Goal: Task Accomplishment & Management: Manage account settings

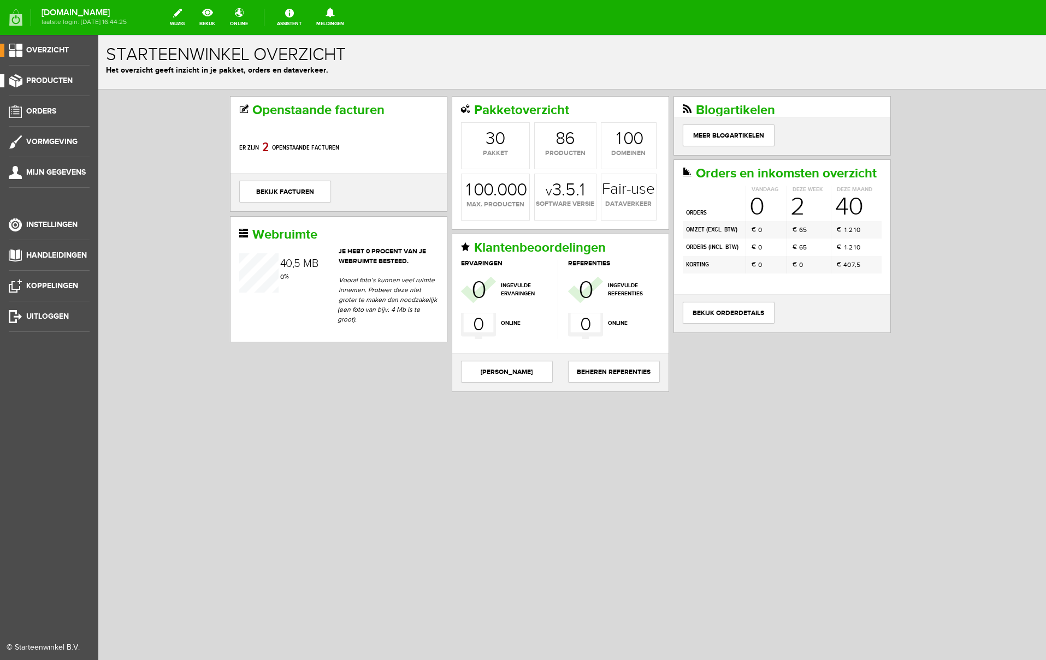
click at [49, 79] on span "Producten" at bounding box center [49, 80] width 46 height 9
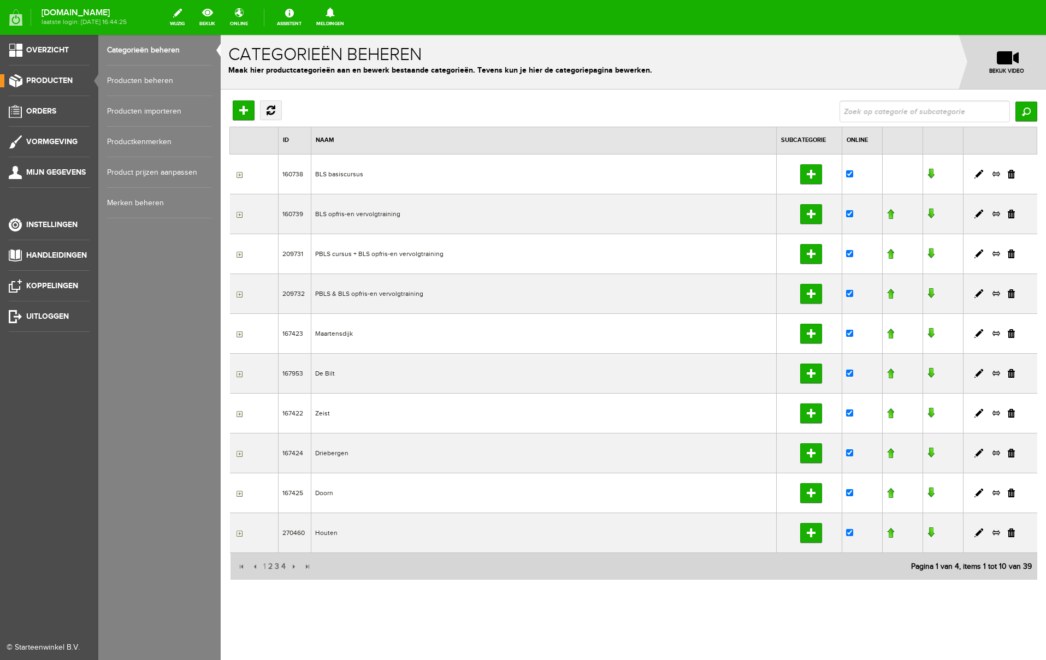
click at [145, 79] on link "Producten beheren" at bounding box center [159, 81] width 105 height 31
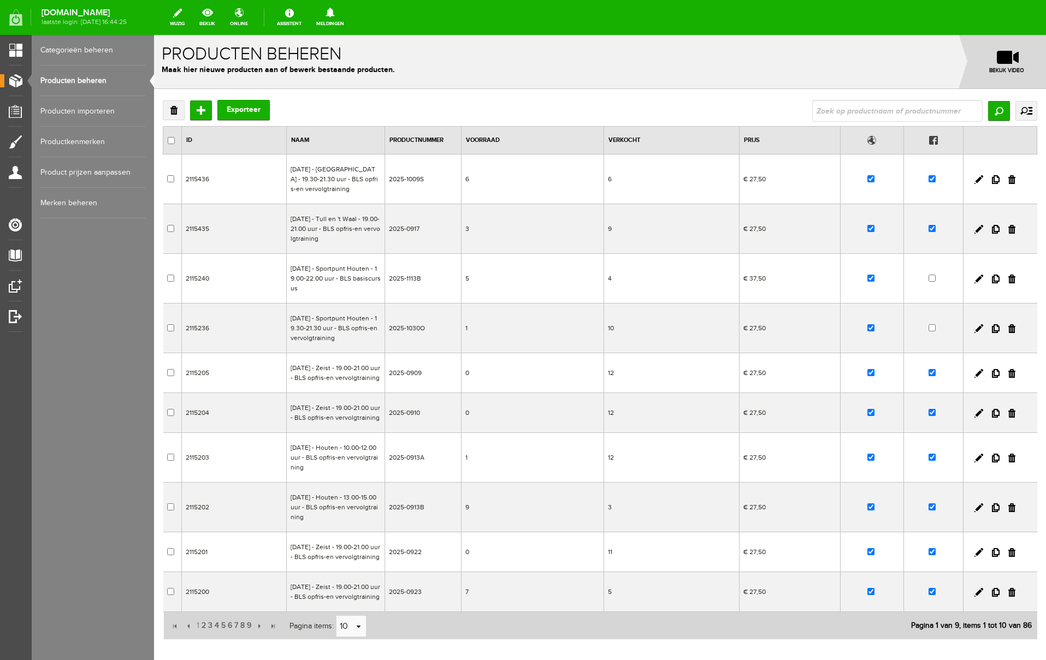
scroll to position [121, 0]
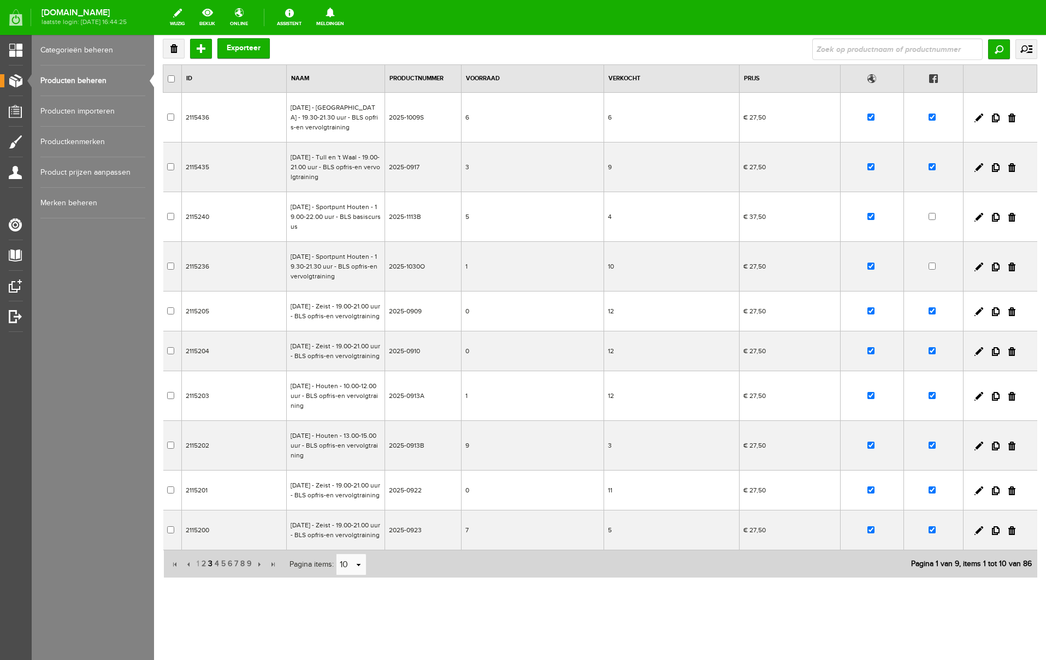
click at [212, 565] on span "3" at bounding box center [210, 564] width 7 height 22
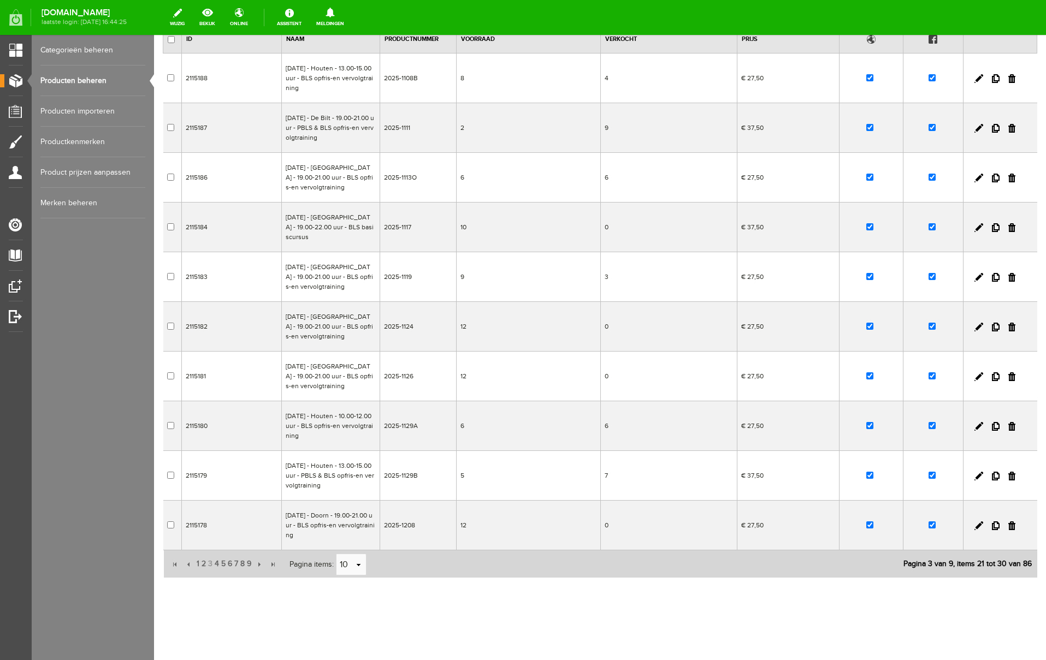
scroll to position [111, 0]
click at [216, 564] on span "4" at bounding box center [217, 564] width 7 height 22
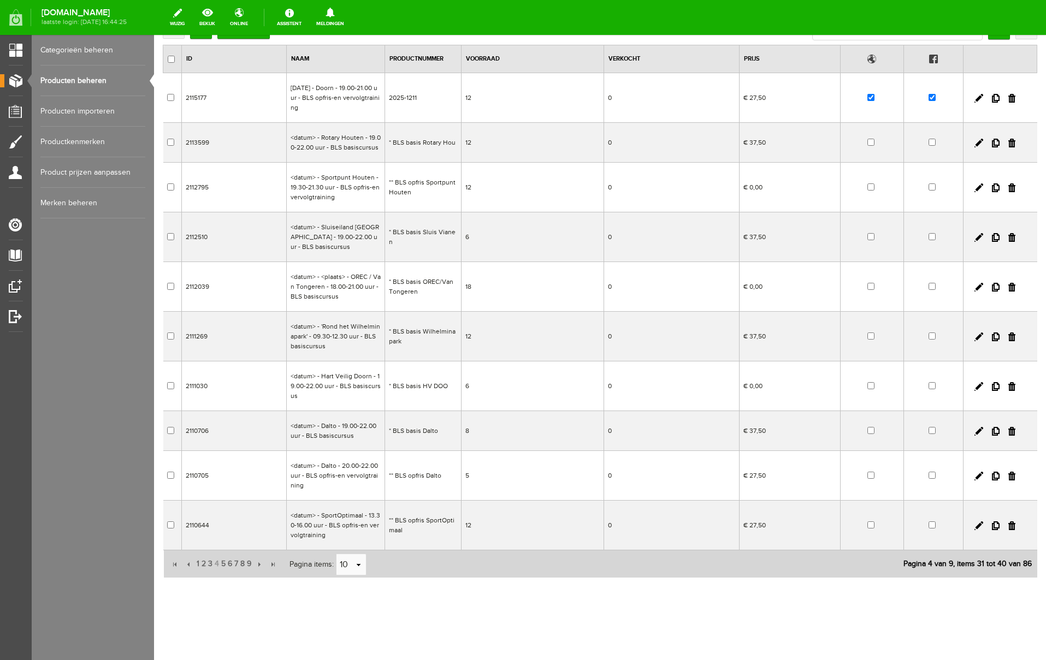
scroll to position [82, 0]
click at [223, 564] on span "5" at bounding box center [223, 564] width 7 height 22
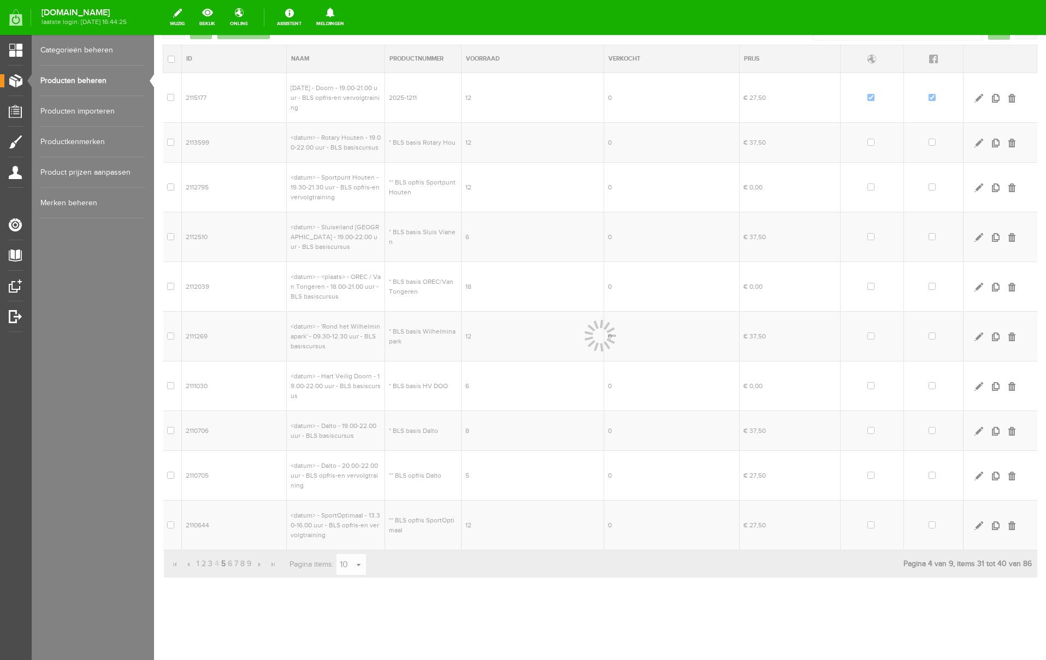
scroll to position [33, 0]
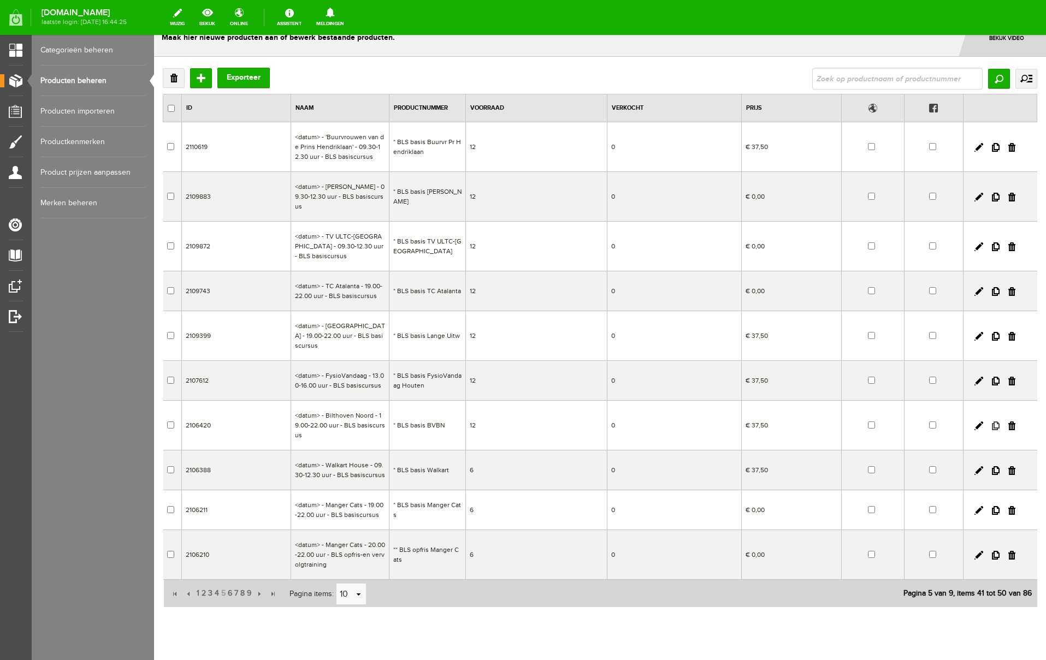
click at [995, 422] on link at bounding box center [996, 426] width 8 height 9
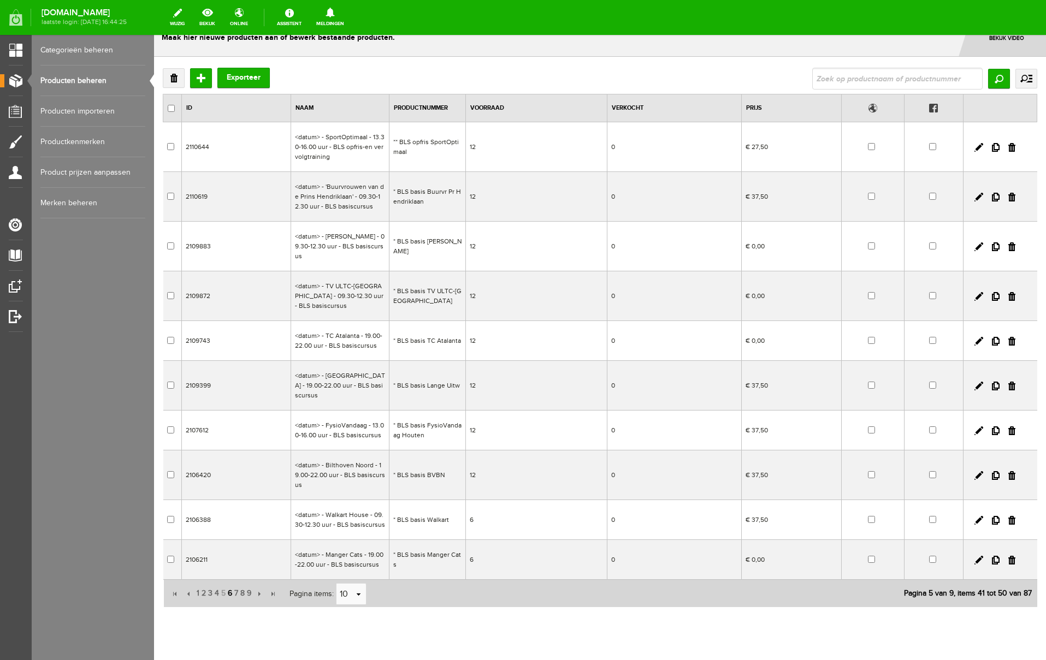
click at [229, 583] on span "6" at bounding box center [230, 594] width 7 height 22
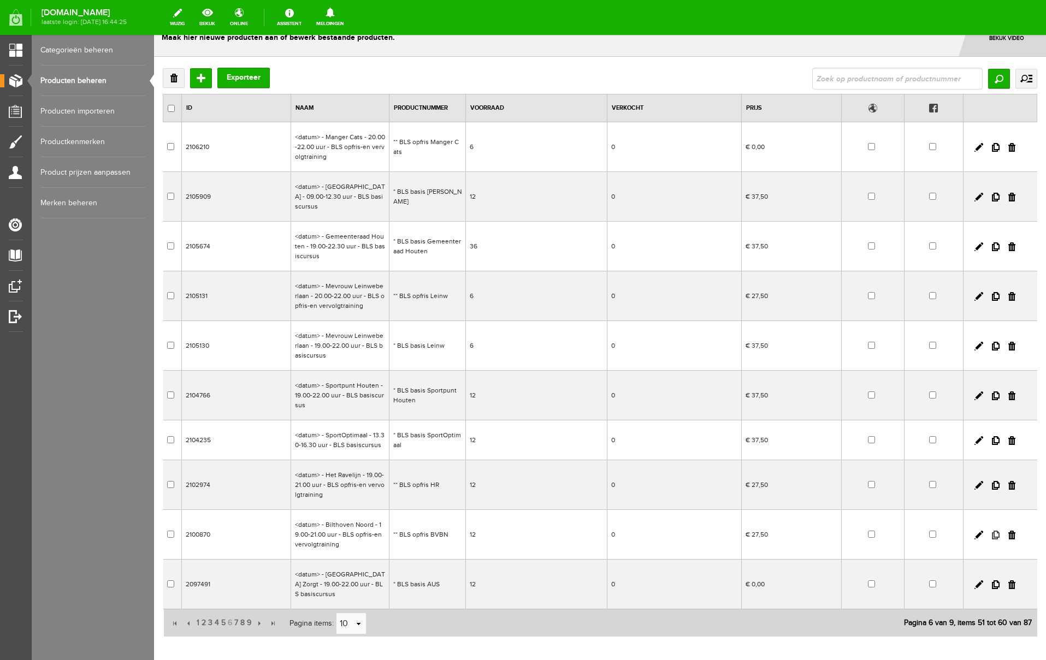
click at [997, 531] on link at bounding box center [996, 535] width 8 height 9
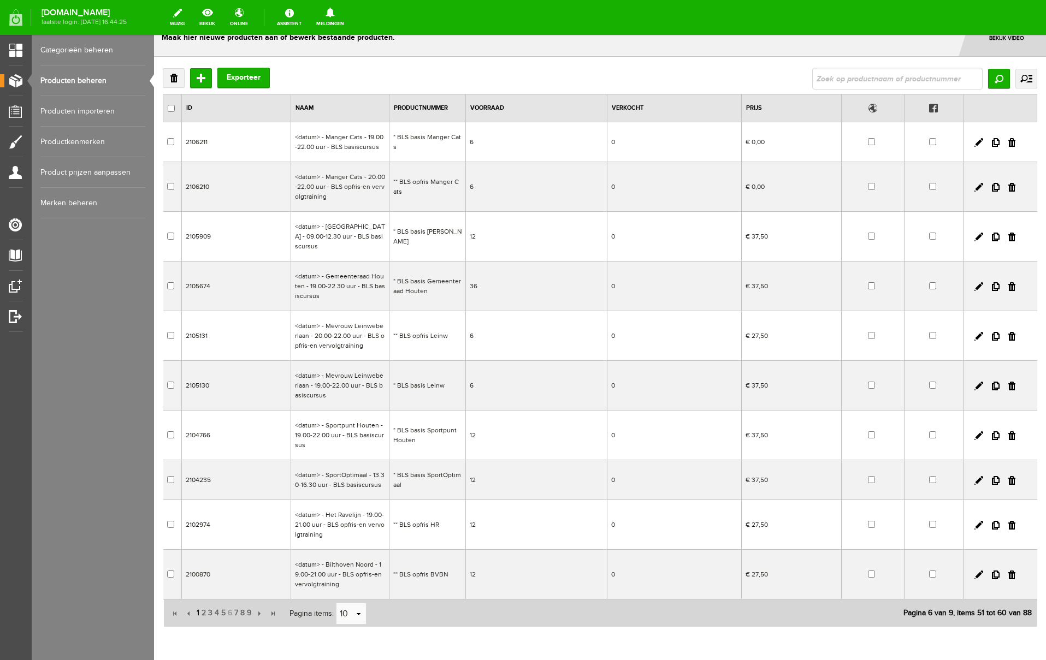
click at [199, 604] on span "1" at bounding box center [198, 613] width 5 height 22
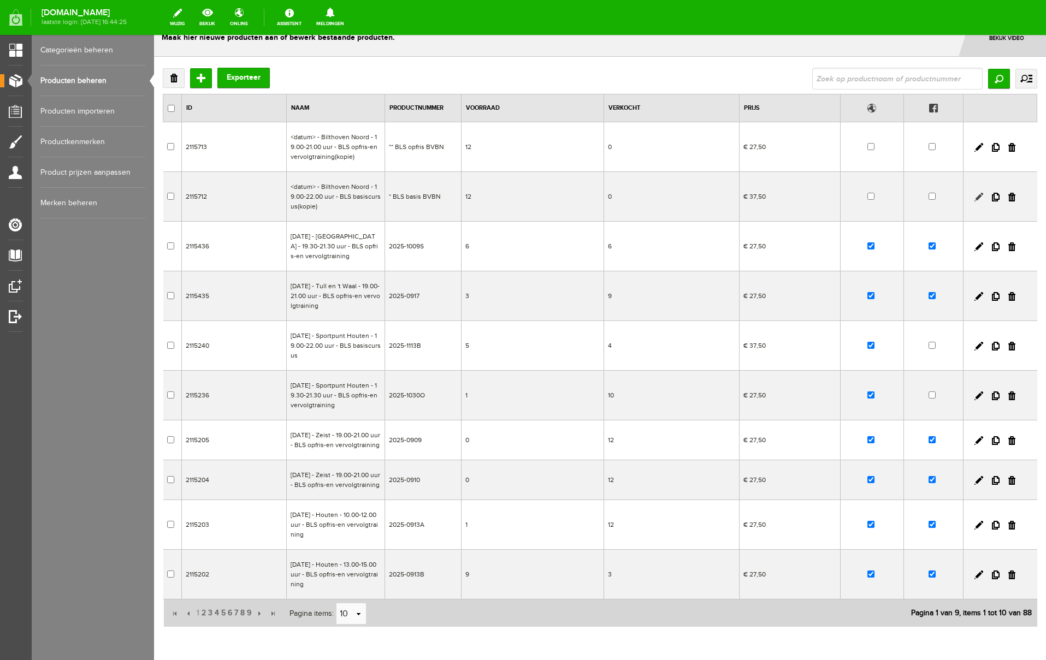
click at [978, 197] on link at bounding box center [978, 197] width 9 height 9
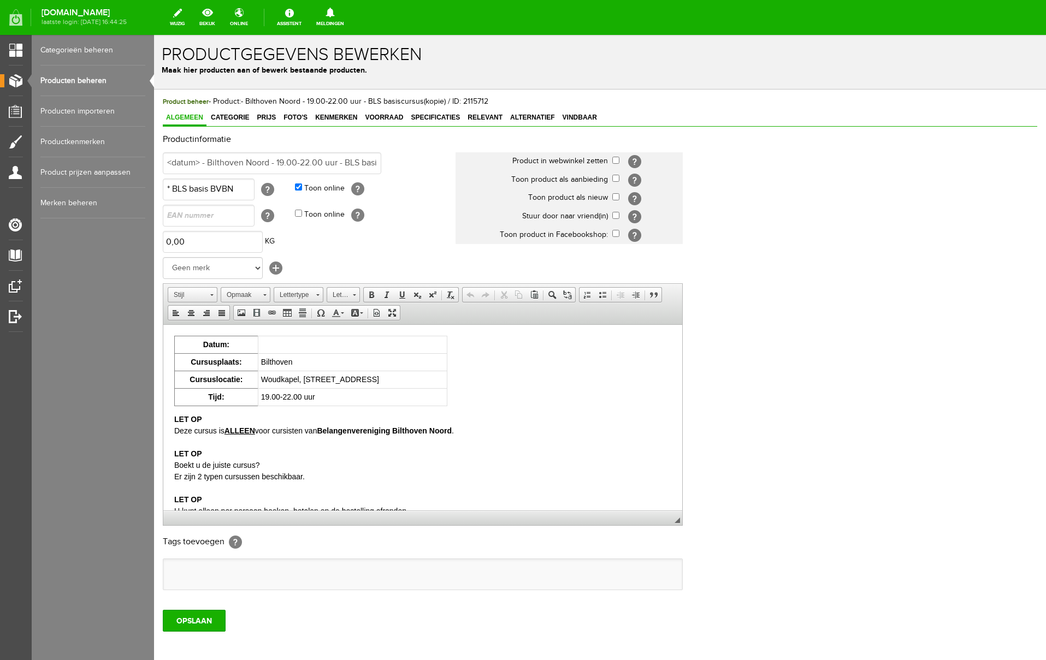
scroll to position [0, 0]
click at [334, 342] on td at bounding box center [352, 344] width 189 height 17
drag, startPoint x: 372, startPoint y: 346, endPoint x: 268, endPoint y: 345, distance: 104.3
click at [268, 345] on td "[DATE]" at bounding box center [352, 344] width 189 height 17
copy td "[DATE]"
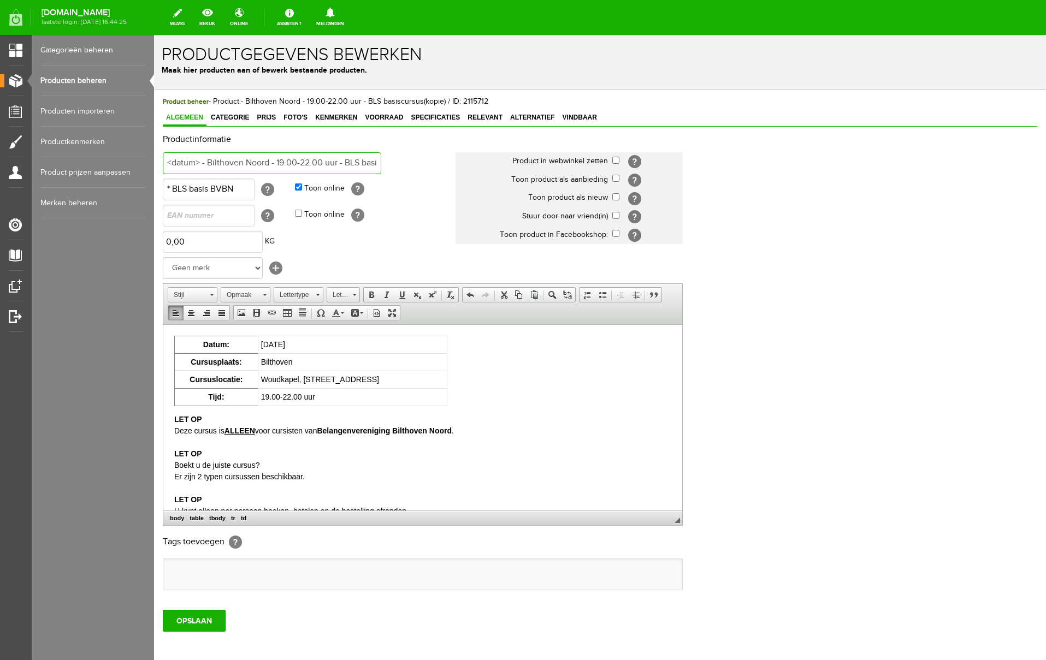
drag, startPoint x: 199, startPoint y: 163, endPoint x: 280, endPoint y: 196, distance: 87.2
click at [154, 161] on html "x Productgegevens bewerken Maak hier producten aan of bewerk bestaande producte…" at bounding box center [600, 347] width 892 height 625
click at [349, 163] on input "[DATE] - [GEOGRAPHIC_DATA] Noord - 19.00-22.00 uur - BLS basiscursus(kopie)" at bounding box center [272, 163] width 218 height 22
type input "[DATE] - [GEOGRAPHIC_DATA] Noord - 19.00-22.00 uur - BLS basiscursus"
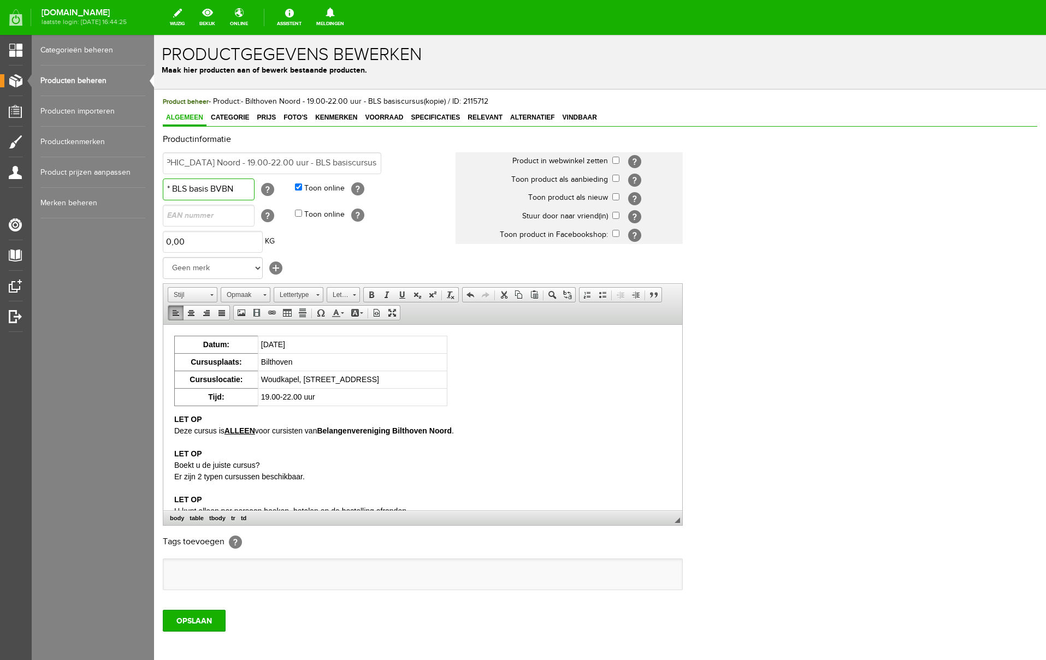
scroll to position [0, 0]
drag, startPoint x: 245, startPoint y: 189, endPoint x: 131, endPoint y: 185, distance: 114.8
click at [154, 185] on html "x Productgegevens bewerken Maak hier producten aan of bewerk bestaande producte…" at bounding box center [600, 347] width 892 height 625
type input "2025-1013"
click at [614, 161] on input "checkbox" at bounding box center [615, 160] width 7 height 7
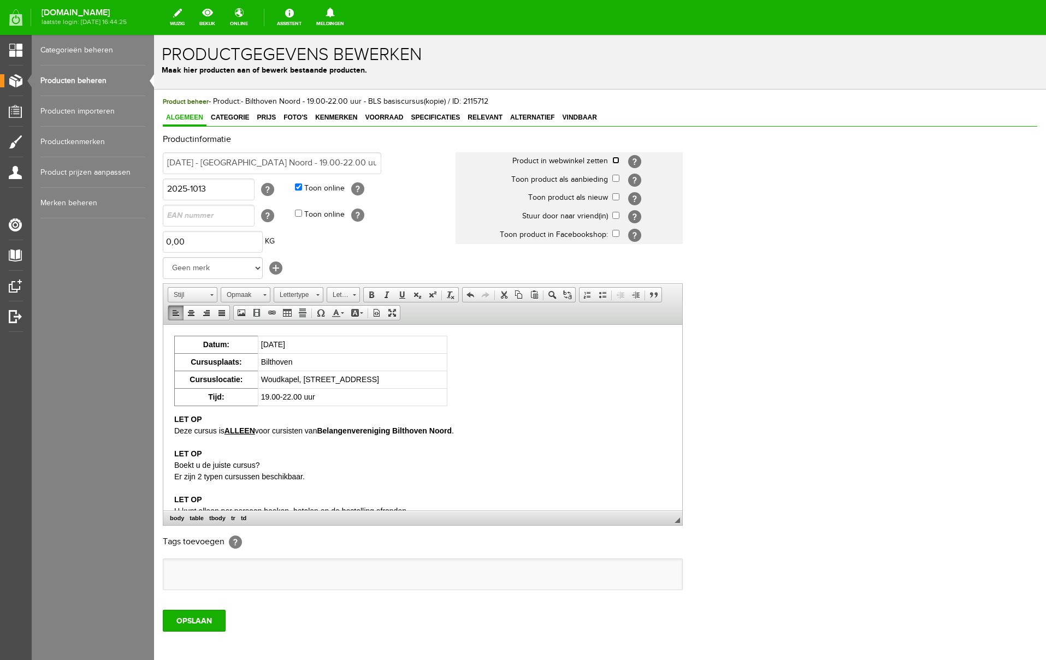
checkbox input "true"
click at [377, 117] on span "Voorraad" at bounding box center [384, 118] width 45 height 8
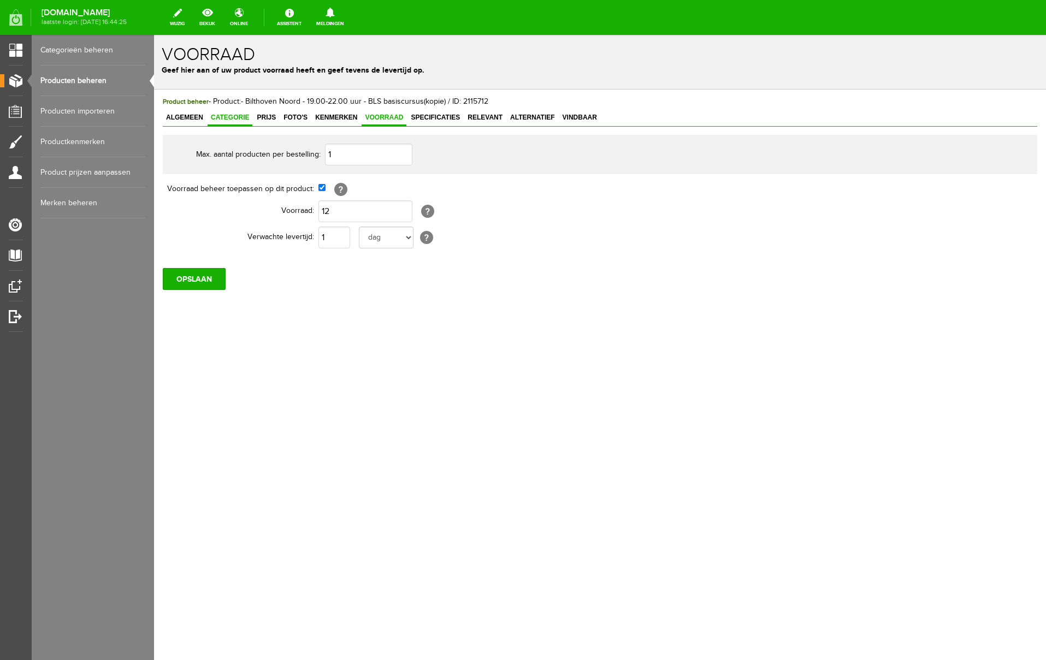
click at [239, 117] on span "Categorie" at bounding box center [230, 118] width 45 height 8
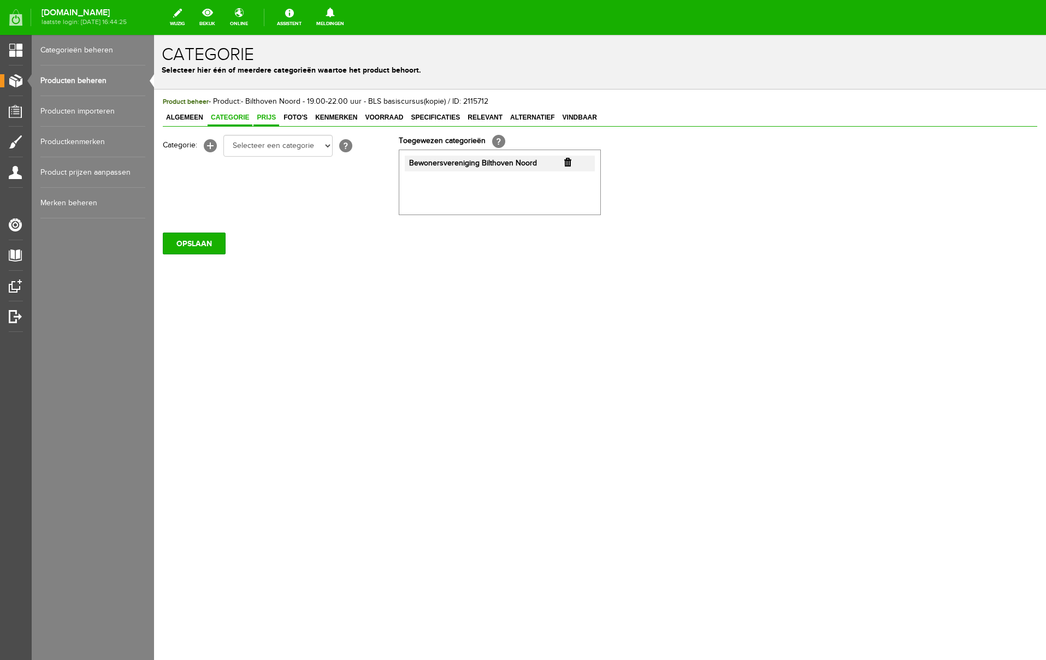
click at [272, 118] on span "Prijs" at bounding box center [266, 118] width 26 height 8
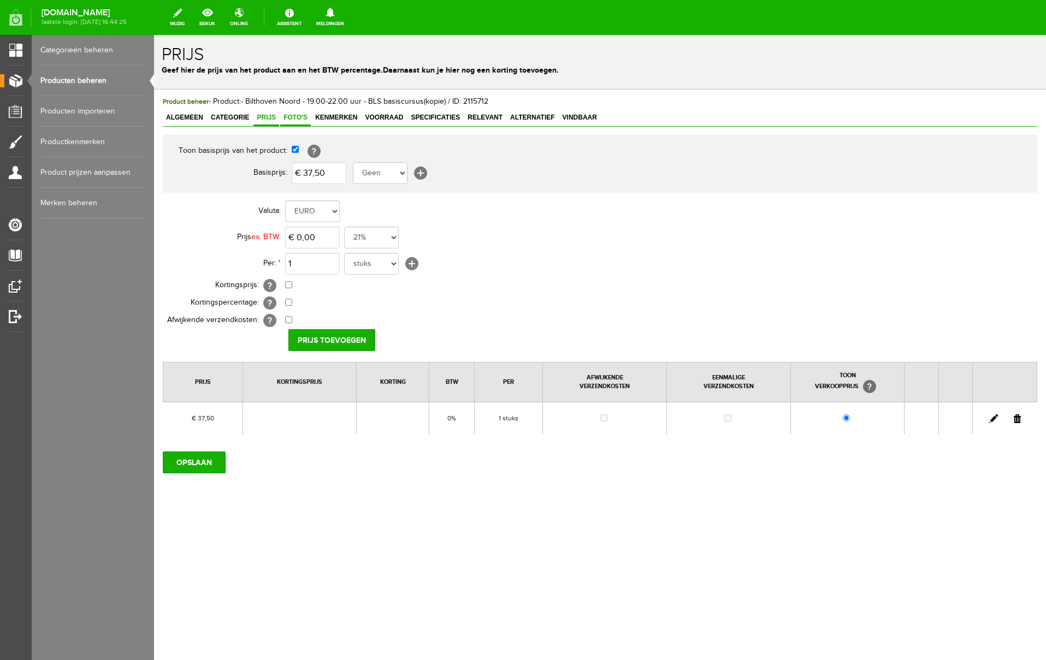
click at [293, 118] on span "Foto's" at bounding box center [295, 118] width 31 height 8
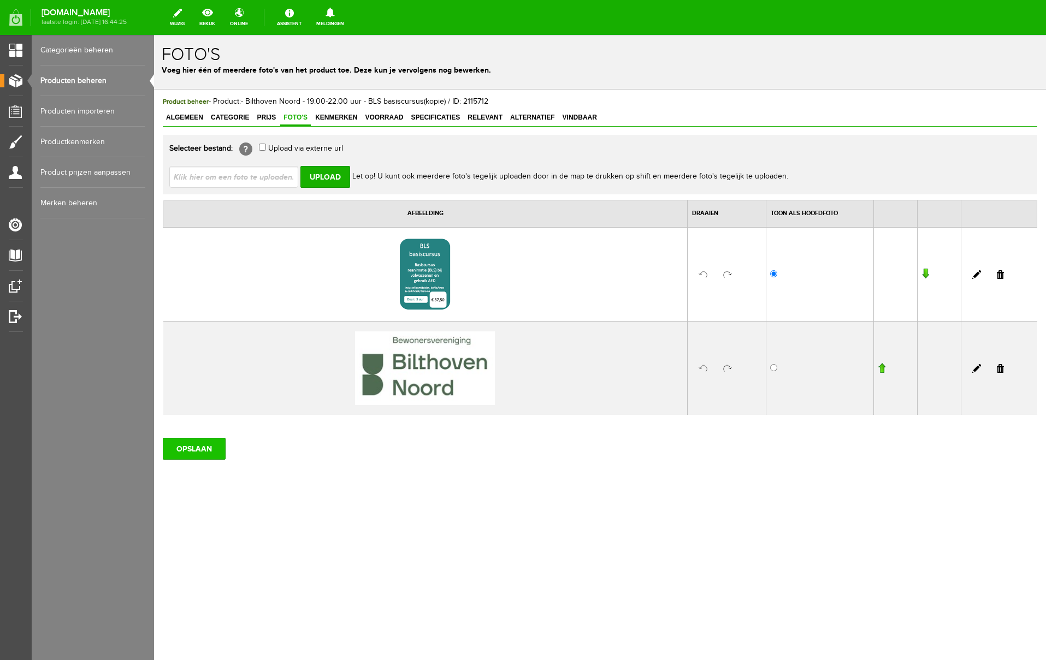
click at [196, 448] on input "OPSLAAN" at bounding box center [194, 449] width 63 height 22
click at [75, 49] on link "Categorieën beheren" at bounding box center [92, 50] width 105 height 31
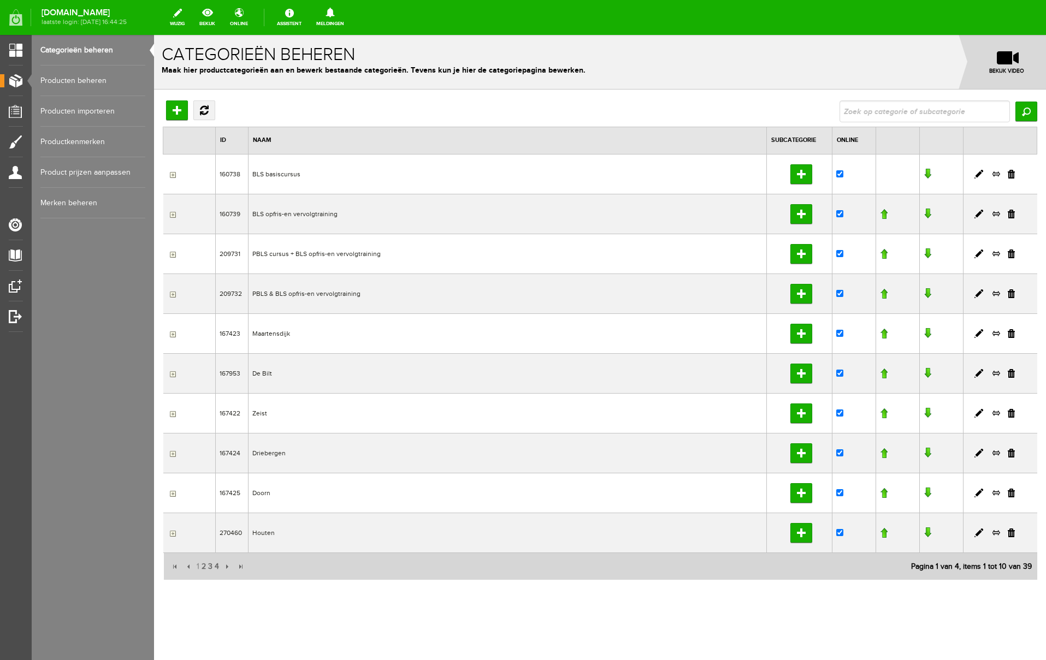
click at [98, 86] on link "Producten beheren" at bounding box center [92, 81] width 105 height 31
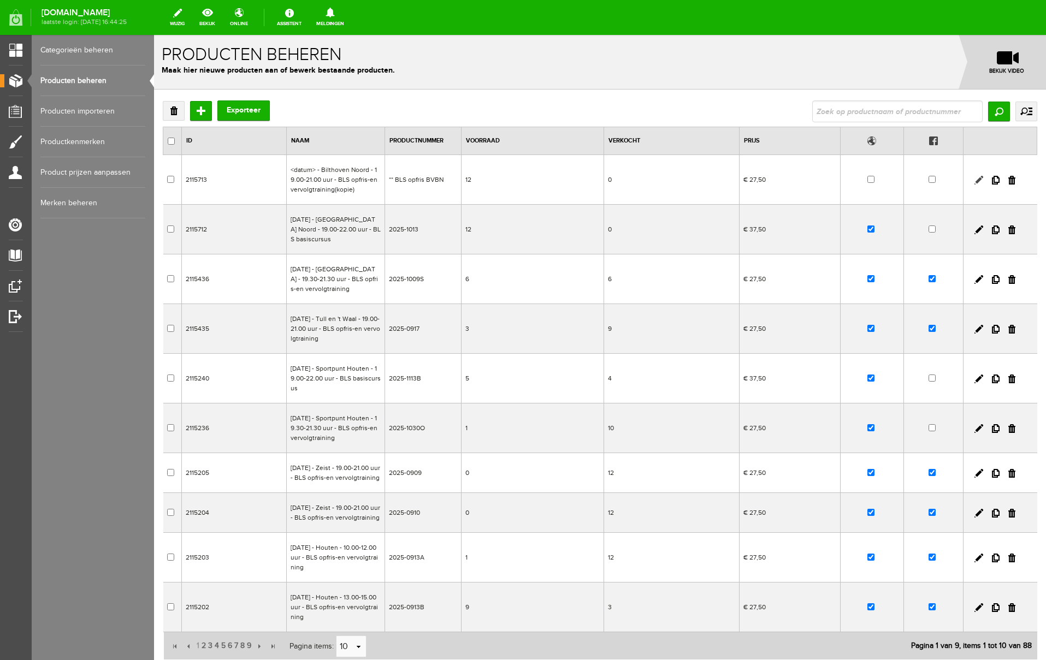
click at [978, 179] on link at bounding box center [978, 180] width 9 height 9
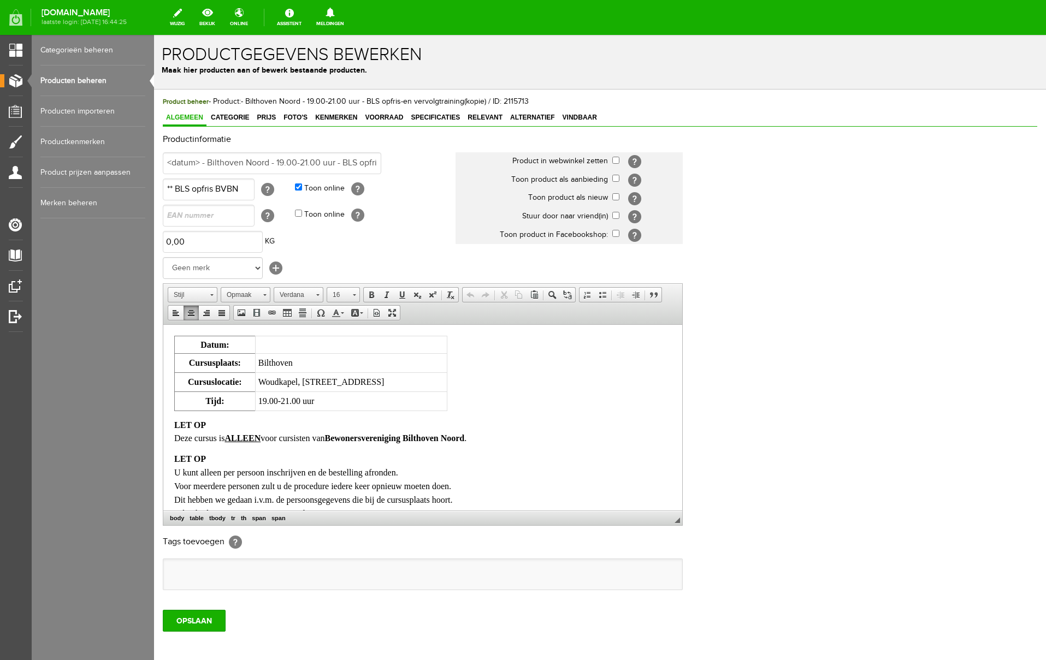
click at [338, 346] on td at bounding box center [351, 344] width 192 height 17
drag, startPoint x: 368, startPoint y: 344, endPoint x: 268, endPoint y: 345, distance: 99.4
click at [268, 345] on td "[DATE]" at bounding box center [351, 344] width 192 height 17
copy td "[DATE]"
drag, startPoint x: 200, startPoint y: 163, endPoint x: 100, endPoint y: 159, distance: 100.0
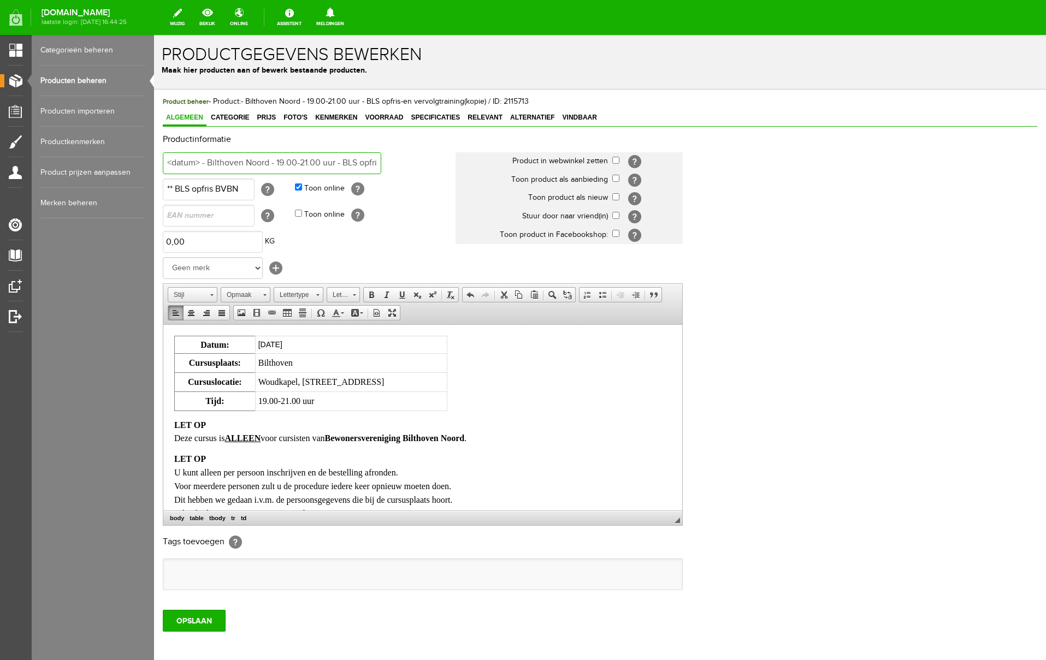
click at [154, 159] on html "x Productgegevens bewerken Maak hier producten aan of bewerk bestaande producte…" at bounding box center [600, 347] width 892 height 625
click at [329, 344] on td "[DATE]" at bounding box center [351, 344] width 192 height 17
drag, startPoint x: 372, startPoint y: 344, endPoint x: 270, endPoint y: 344, distance: 102.7
click at [270, 344] on td "[DATE]" at bounding box center [351, 344] width 192 height 17
click at [318, 295] on span at bounding box center [317, 295] width 3 height 2
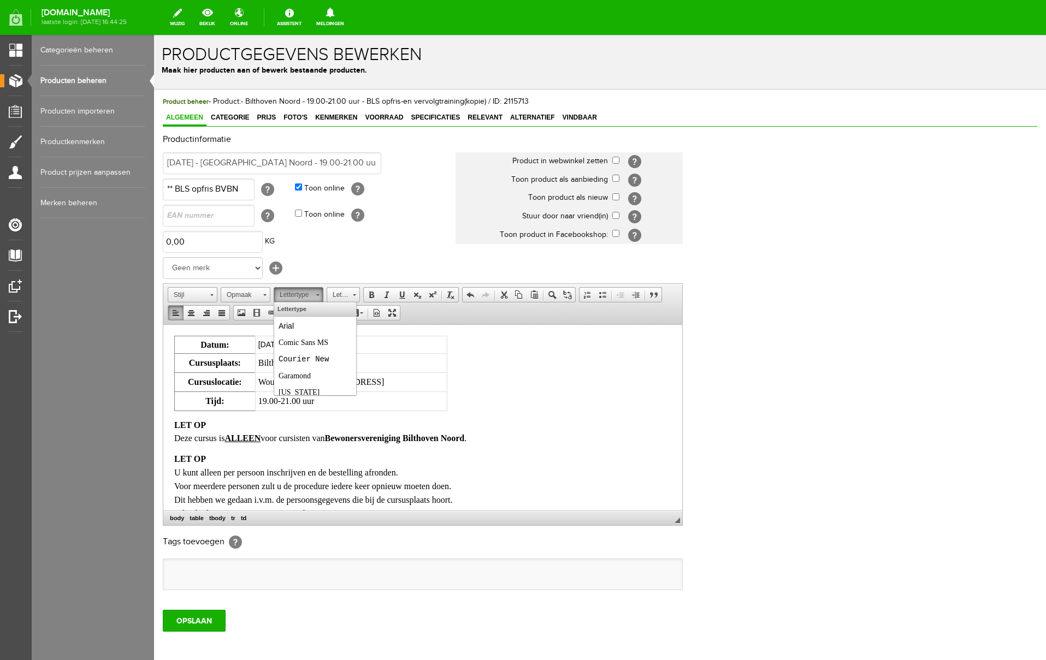
click at [318, 295] on span at bounding box center [317, 295] width 3 height 2
click at [393, 364] on td "Bilthoven" at bounding box center [351, 362] width 192 height 19
click at [365, 162] on input "[DATE] - [GEOGRAPHIC_DATA] Noord - 19.00-21.00 uur - BLS opfris-en vervolgtrain…" at bounding box center [272, 163] width 218 height 22
click at [377, 163] on input "[DATE] - [GEOGRAPHIC_DATA] Noord - 19.00-21.00 uur - BLS opfris-en vervolgtrain…" at bounding box center [272, 163] width 218 height 22
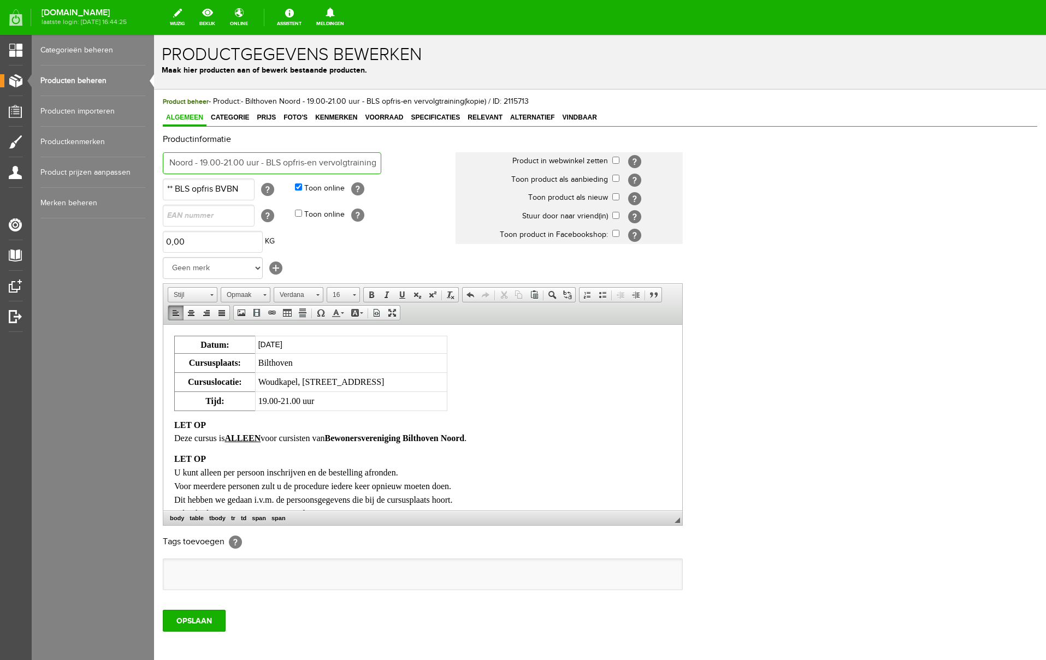
scroll to position [10, 0]
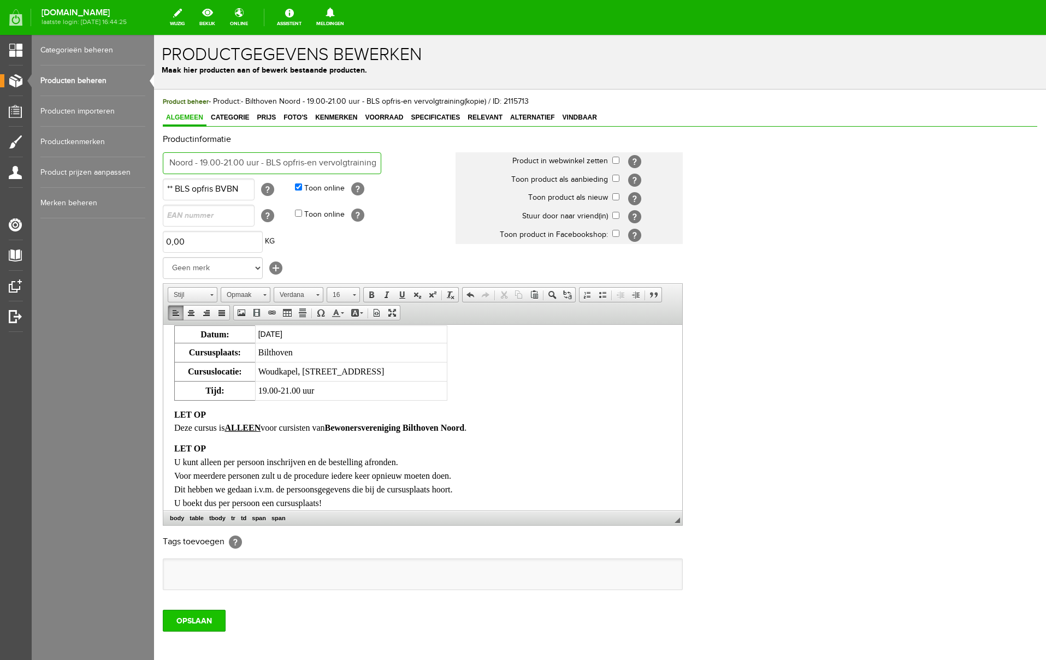
type input "[DATE] - [GEOGRAPHIC_DATA] Noord - 19.00-21.00 uur - BLS opfris-en vervolgtrain…"
click at [193, 626] on input "OPSLAAN" at bounding box center [194, 621] width 63 height 22
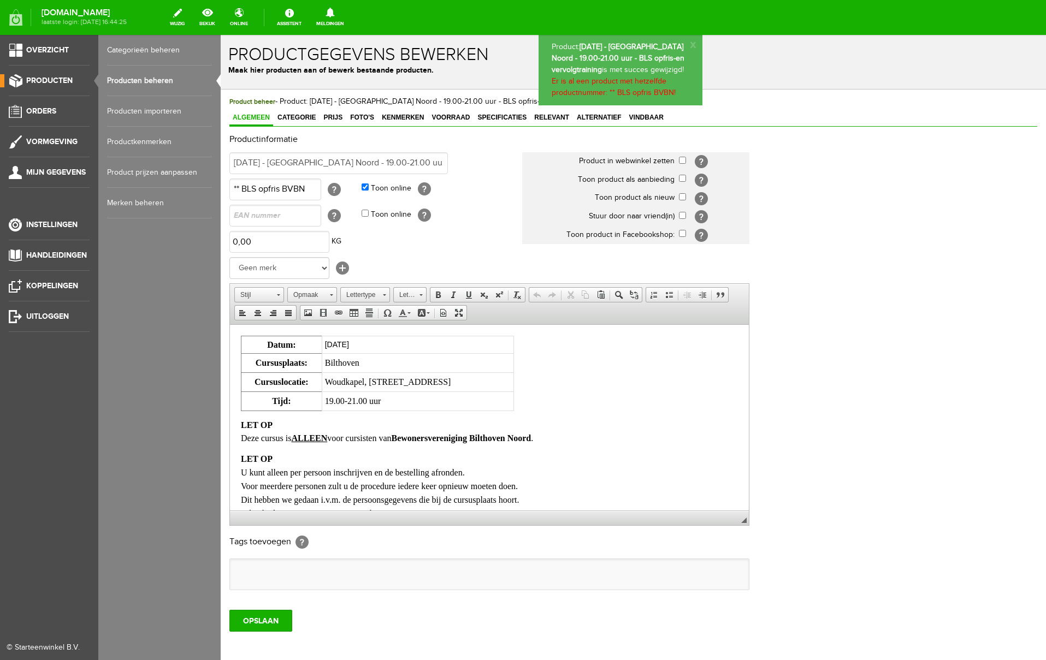
click at [133, 80] on link "Producten beheren" at bounding box center [159, 81] width 105 height 31
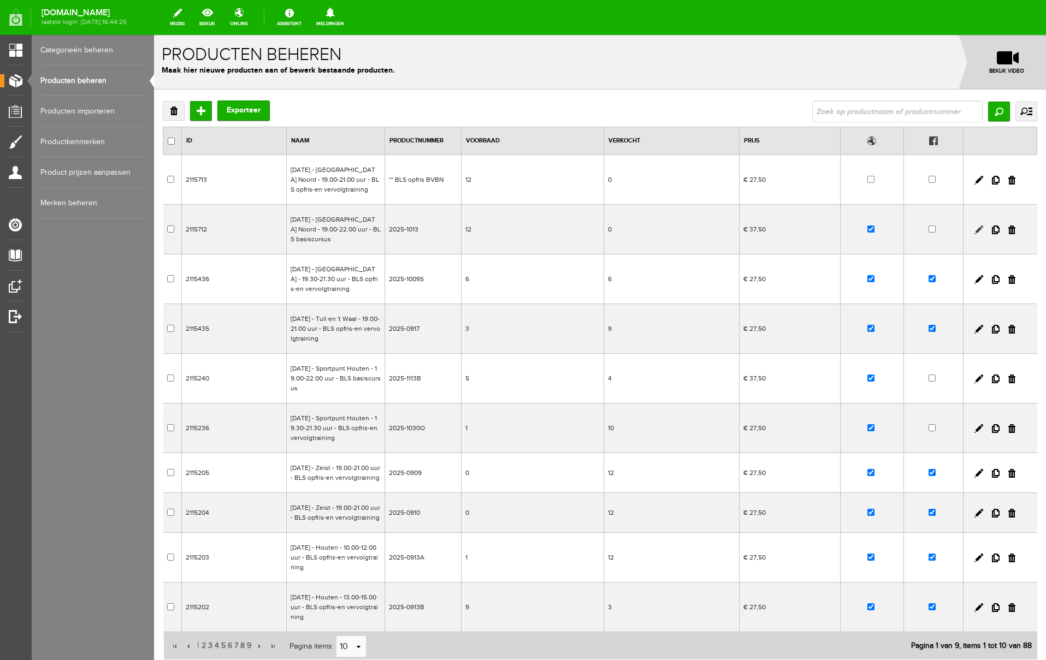
click at [977, 234] on link at bounding box center [978, 230] width 9 height 9
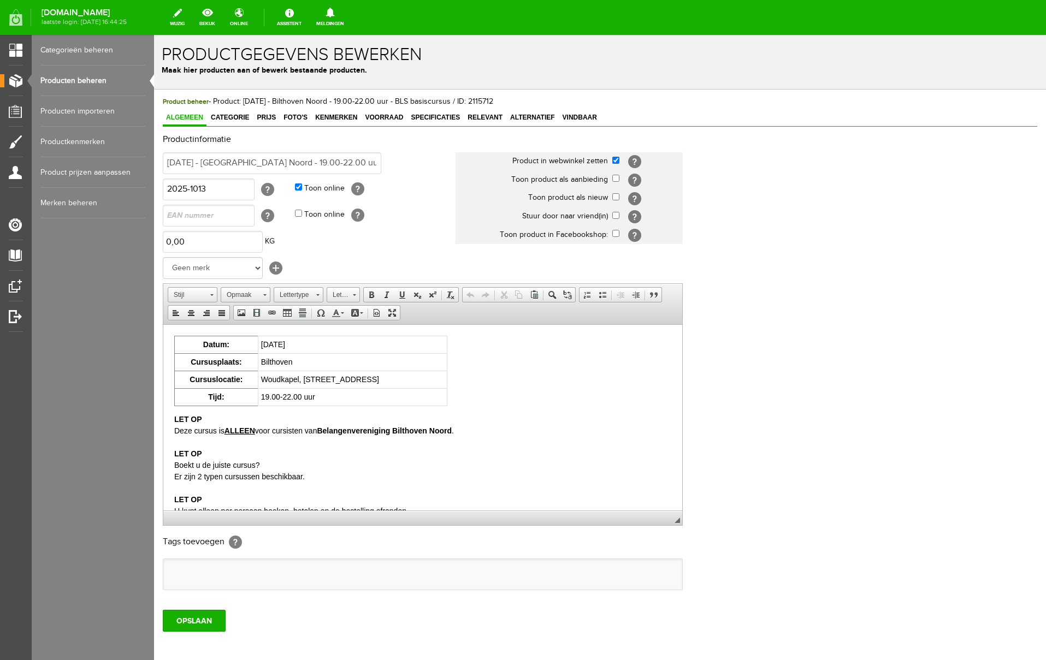
click at [309, 392] on td "19.00-22.00 uur" at bounding box center [352, 396] width 189 height 17
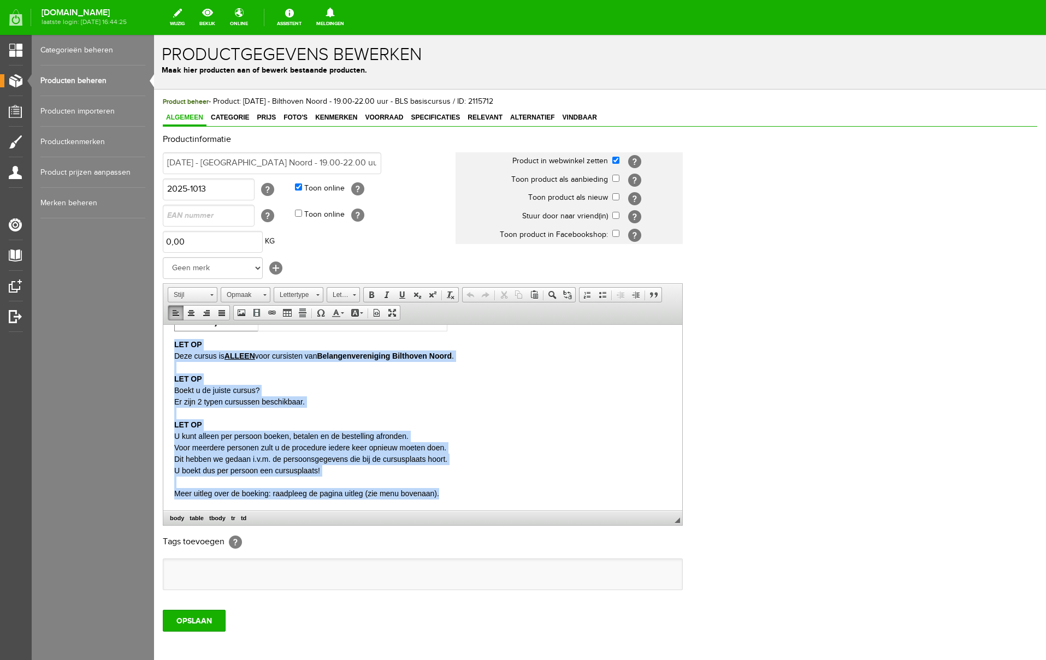
drag, startPoint x: 175, startPoint y: 421, endPoint x: 507, endPoint y: 808, distance: 510.9
click at [492, 510] on html "Datum: [DATE] Cursusplaats: Bilthoven Cursuslocatie: Woudkapel, [STREET_ADDRESS…" at bounding box center [422, 380] width 519 height 261
copy p "LET OP Deze cursus is ALLEEN voor cursisten van Belangenvereniging [GEOGRAPHIC_…"
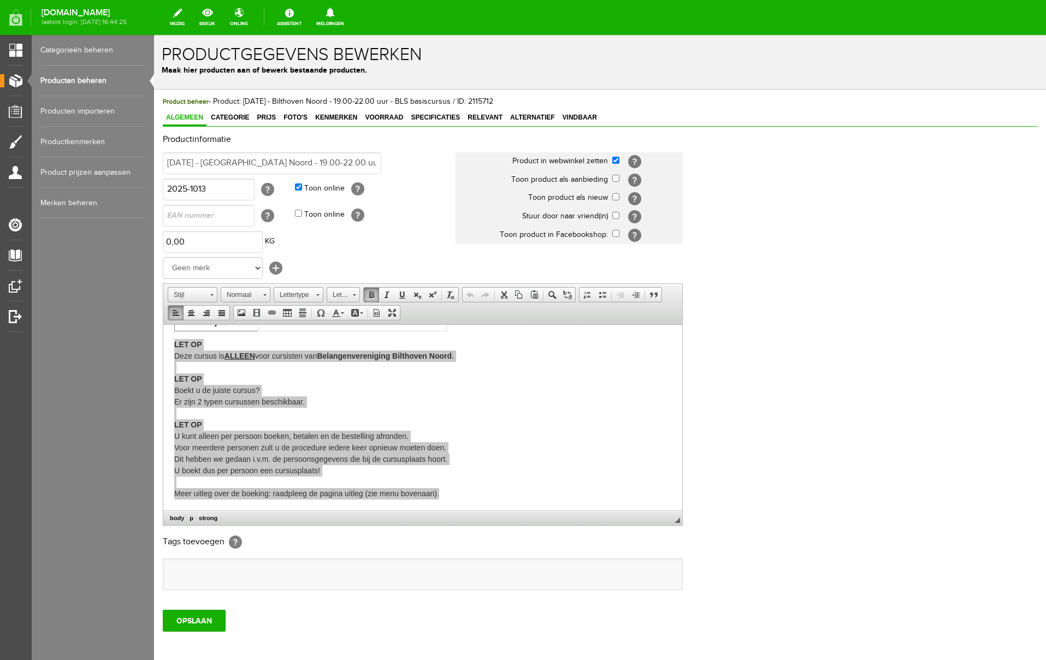
click at [90, 85] on link "Producten beheren" at bounding box center [92, 81] width 105 height 31
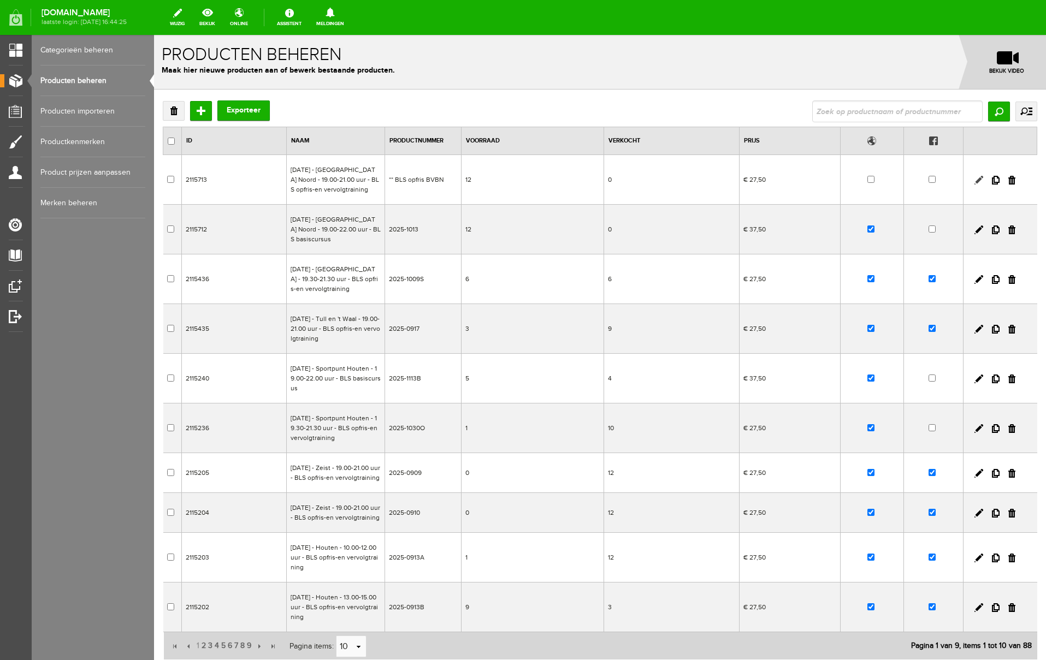
click at [979, 184] on link at bounding box center [978, 180] width 9 height 9
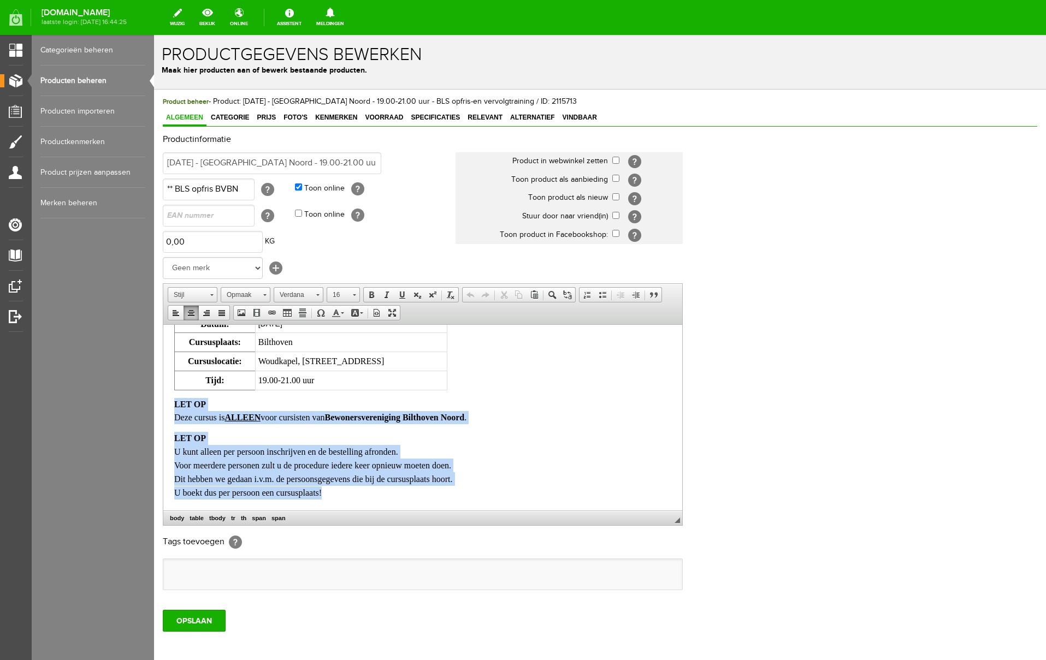
drag, startPoint x: 175, startPoint y: 426, endPoint x: 758, endPoint y: 542, distance: 594.7
click at [682, 510] on html "Datum: [DATE] Cursusplaats: Bilthoven Cursuslocatie: Woudkapel, [STREET_ADDRESS…" at bounding box center [422, 407] width 519 height 206
paste body
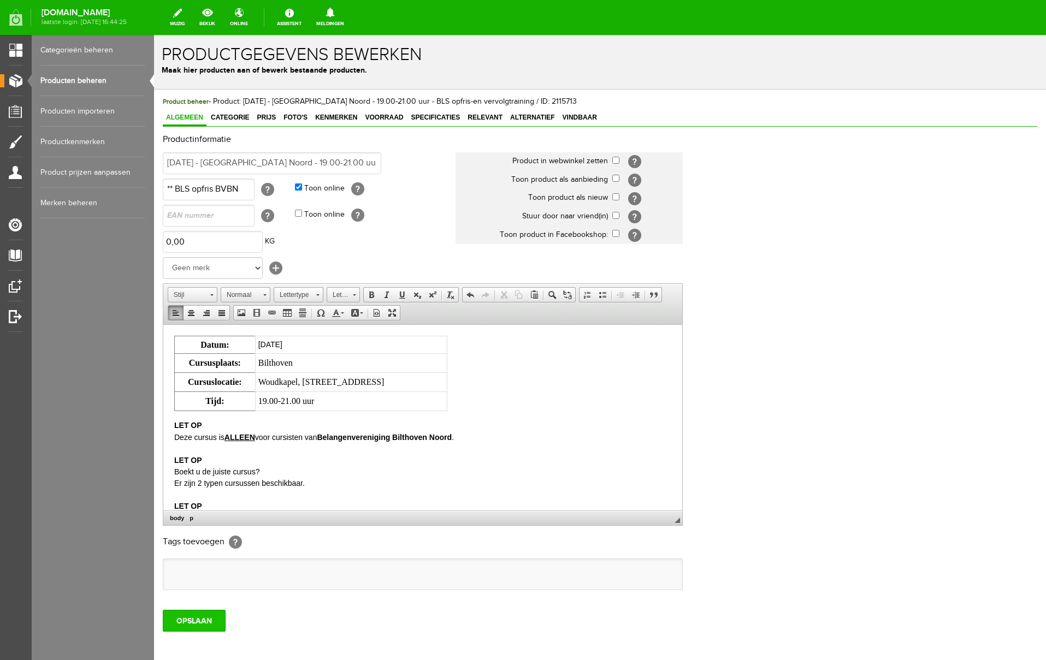
click at [203, 630] on input "OPSLAAN" at bounding box center [194, 621] width 63 height 22
drag, startPoint x: 216, startPoint y: 190, endPoint x: 127, endPoint y: 188, distance: 89.0
click at [154, 188] on html "Product: [DATE] - Bilthoven Noord - 19.00-21.00 uur - BLS opfris-en vervolgtrai…" at bounding box center [600, 347] width 892 height 625
click at [213, 188] on input "BVBN" at bounding box center [209, 190] width 92 height 22
type input "BVBN O"
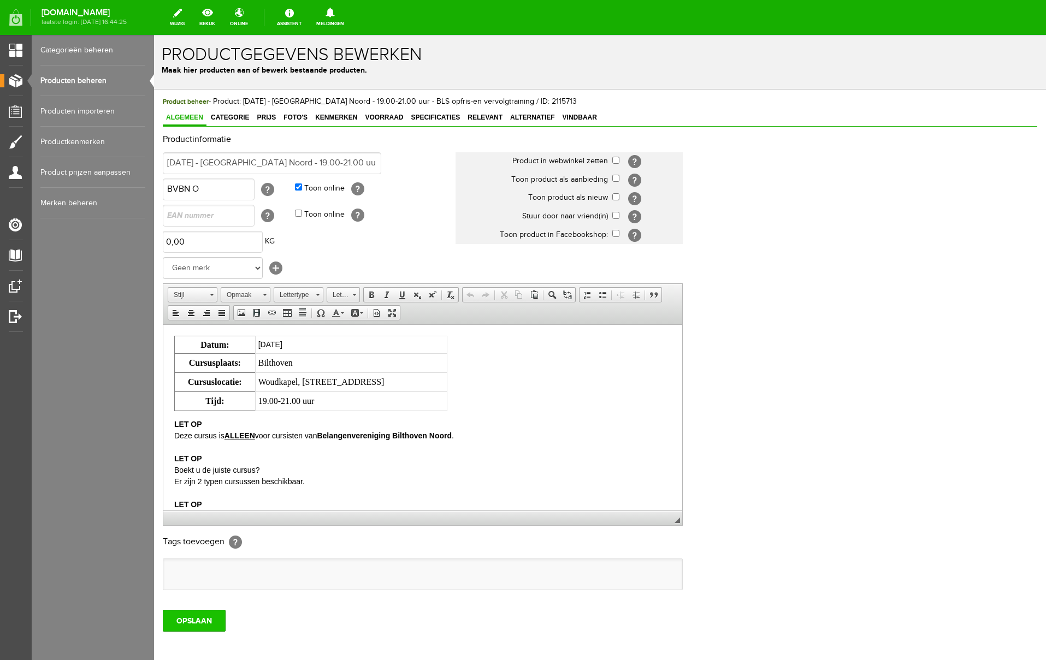
click at [197, 622] on input "OPSLAAN" at bounding box center [194, 621] width 63 height 22
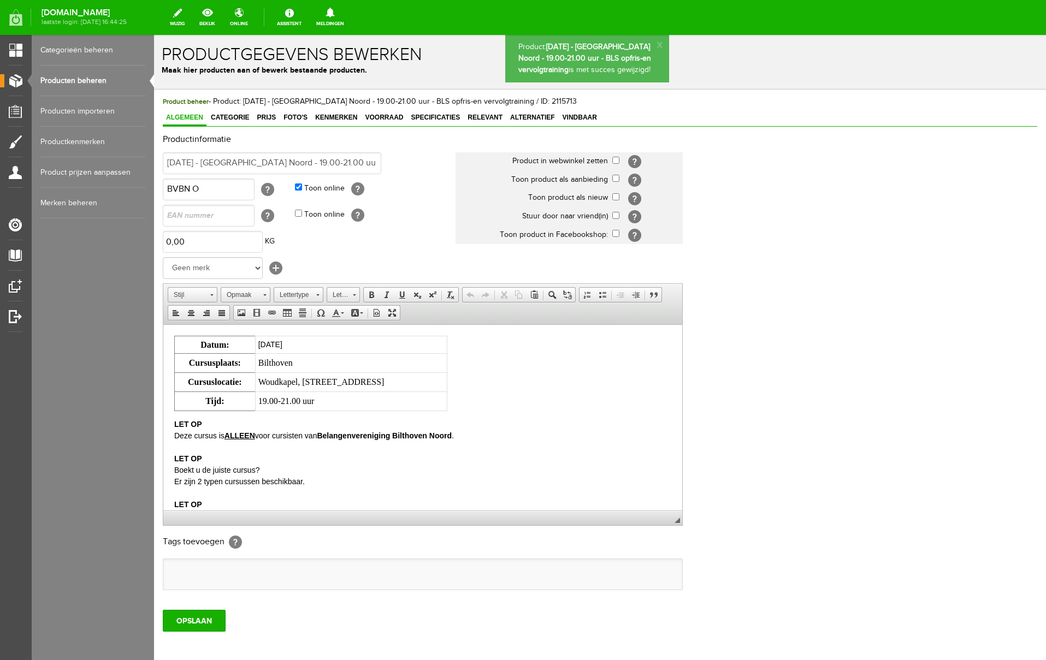
click at [71, 77] on link "Producten beheren" at bounding box center [92, 81] width 105 height 31
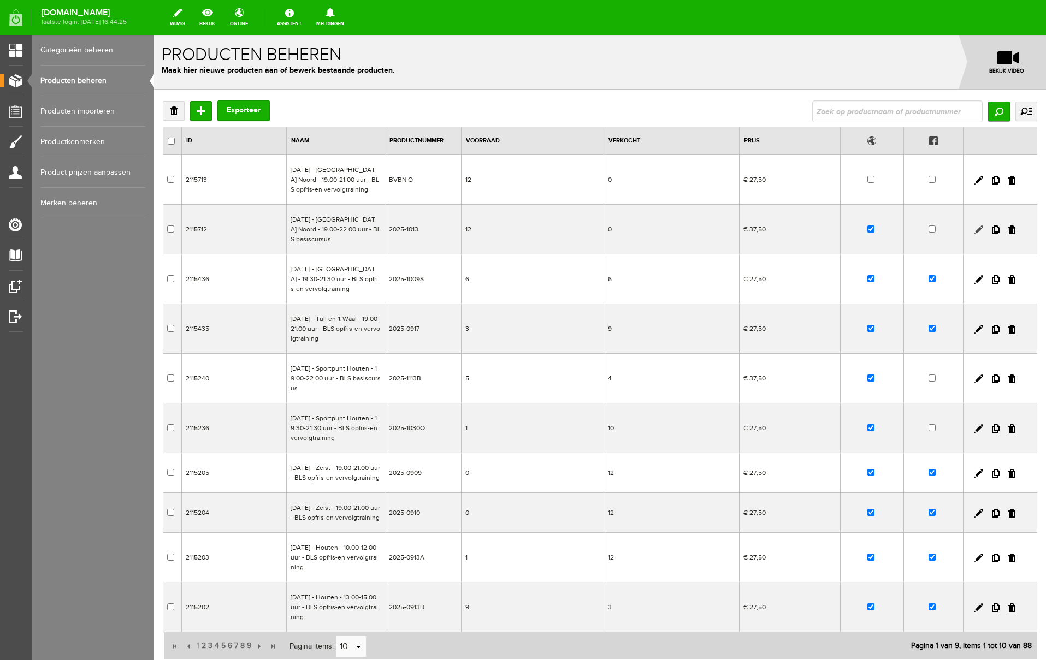
click at [978, 234] on link at bounding box center [978, 230] width 9 height 9
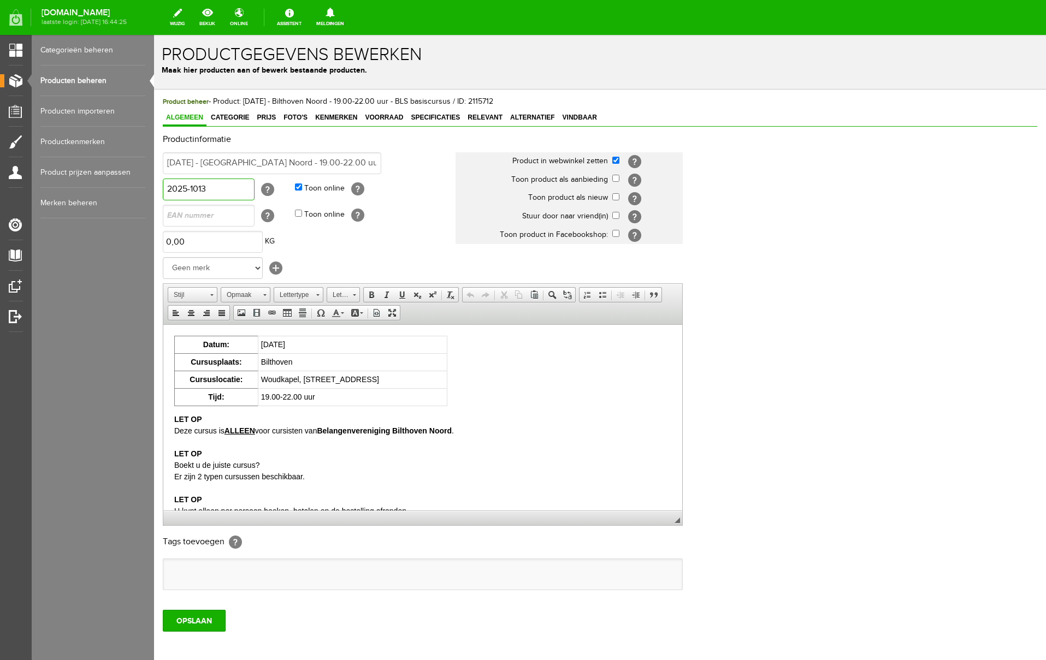
drag, startPoint x: 215, startPoint y: 191, endPoint x: 123, endPoint y: 185, distance: 91.4
click at [154, 185] on html "x Productgegevens bewerken Maak hier producten aan of bewerk bestaande producte…" at bounding box center [600, 347] width 892 height 625
type input "BVBN B"
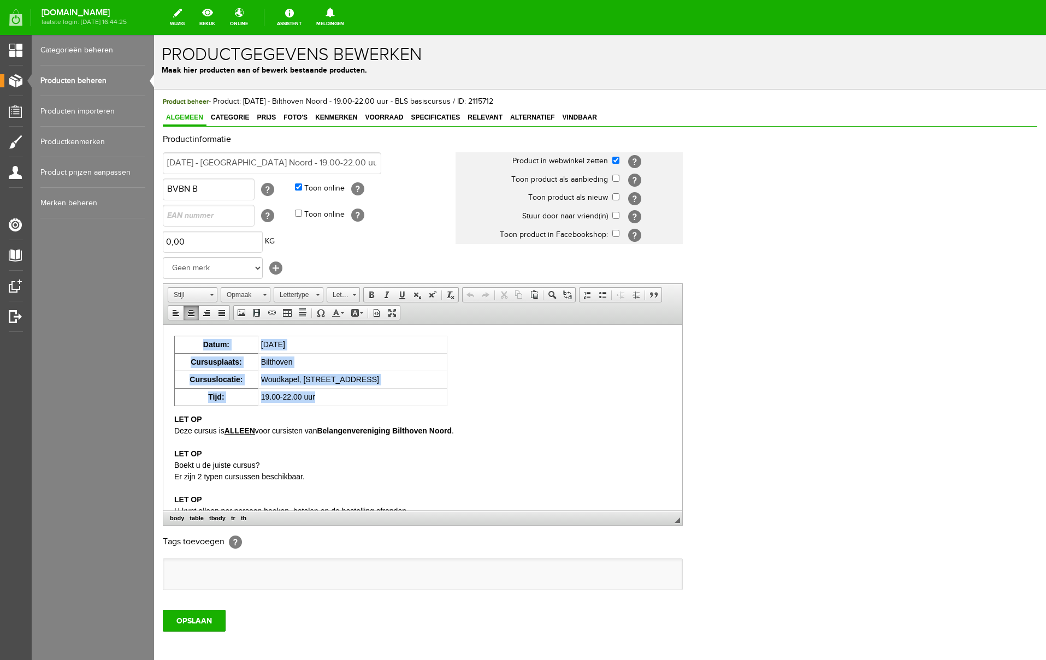
drag, startPoint x: 180, startPoint y: 341, endPoint x: 447, endPoint y: 392, distance: 271.3
click at [447, 392] on tbody "Datum: [DATE] Cursusplaats: Bilthoven Cursuslocatie: Woudkapel, [STREET_ADDRESS…" at bounding box center [311, 371] width 273 height 70
copy tbody "Datum: [DATE] Cursusplaats: Bilthoven Cursuslocatie: Woudkapel, [STREET_ADDRESS…"
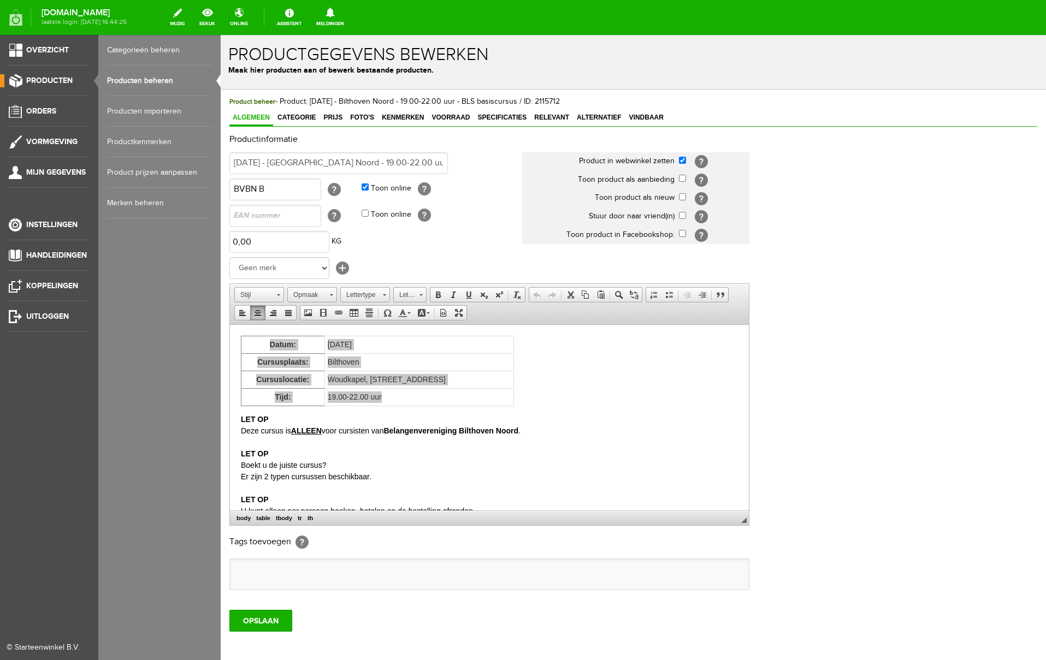
click at [123, 81] on link "Producten beheren" at bounding box center [159, 81] width 105 height 31
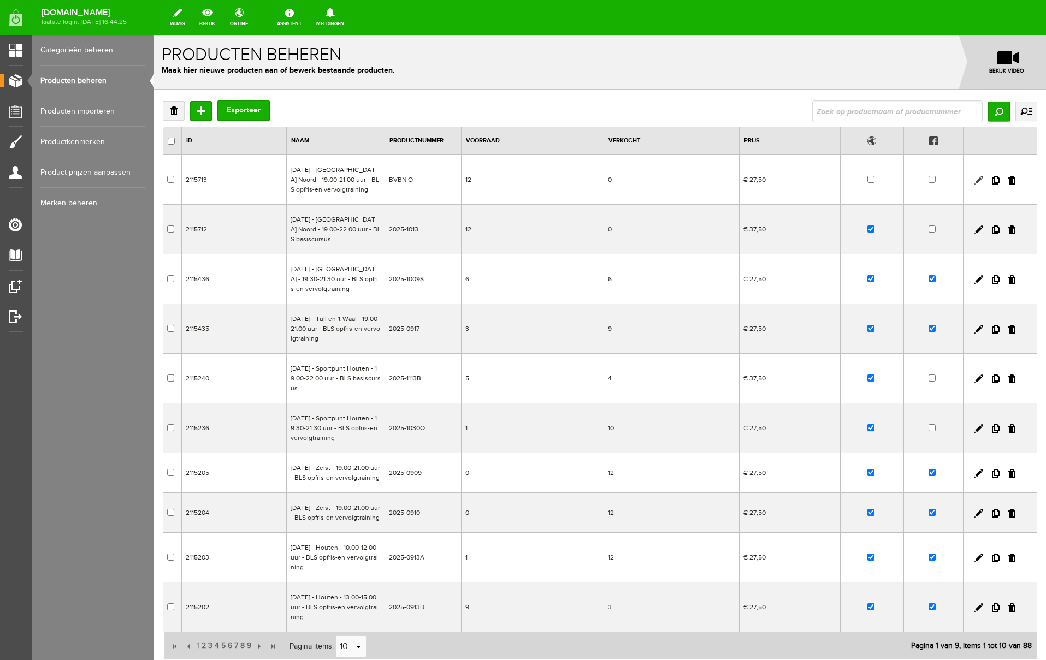
click at [978, 185] on link at bounding box center [978, 180] width 9 height 9
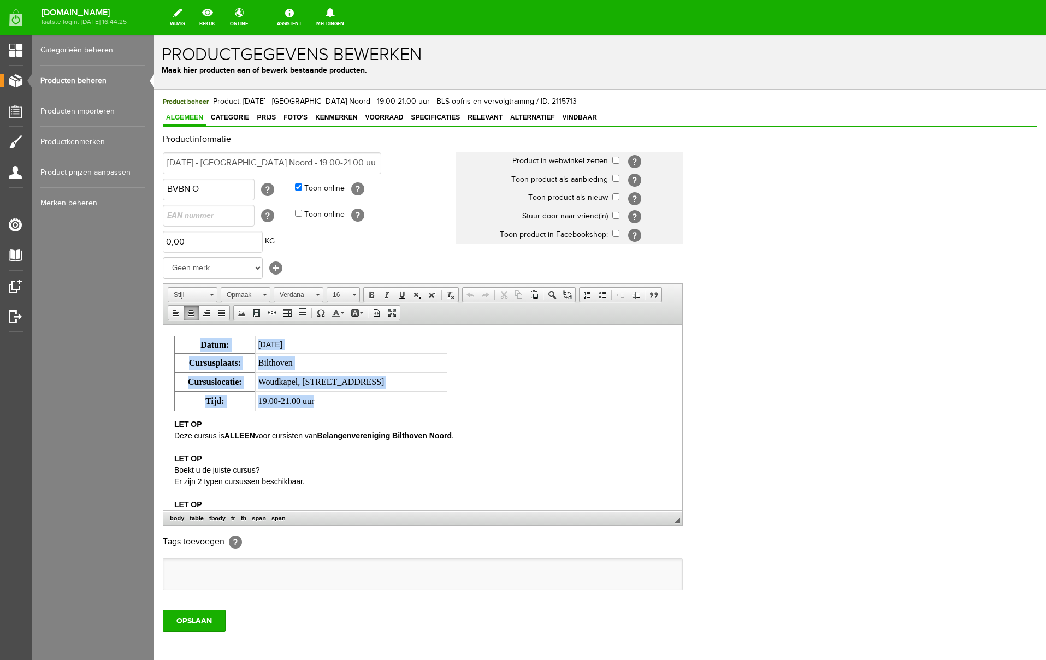
drag, startPoint x: 200, startPoint y: 345, endPoint x: 430, endPoint y: 412, distance: 239.5
click at [430, 412] on body "Datum: [DATE] Cursusplaats: Bilthoven Cursuslocatie: Woudkapel, [STREET_ADDRESS…" at bounding box center [422, 457] width 497 height 244
paste body
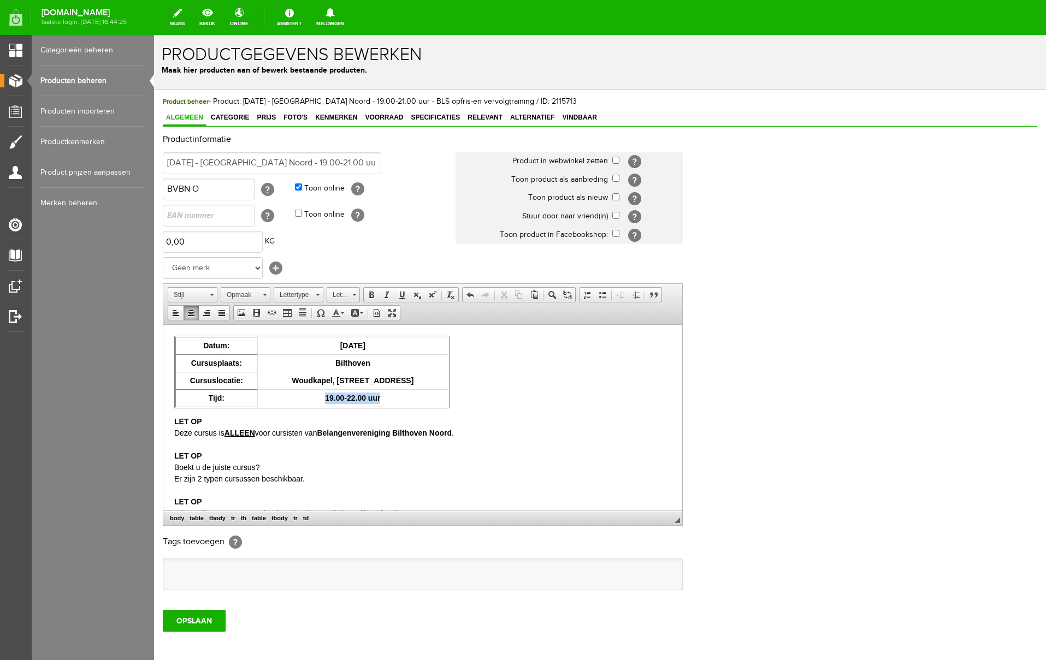
drag, startPoint x: 390, startPoint y: 398, endPoint x: 328, endPoint y: 397, distance: 62.8
click at [328, 397] on td "19.00-22.00 uur" at bounding box center [352, 397] width 191 height 17
click at [369, 293] on span at bounding box center [371, 295] width 9 height 9
click at [400, 400] on td "19.00-22.00 uur" at bounding box center [352, 397] width 191 height 17
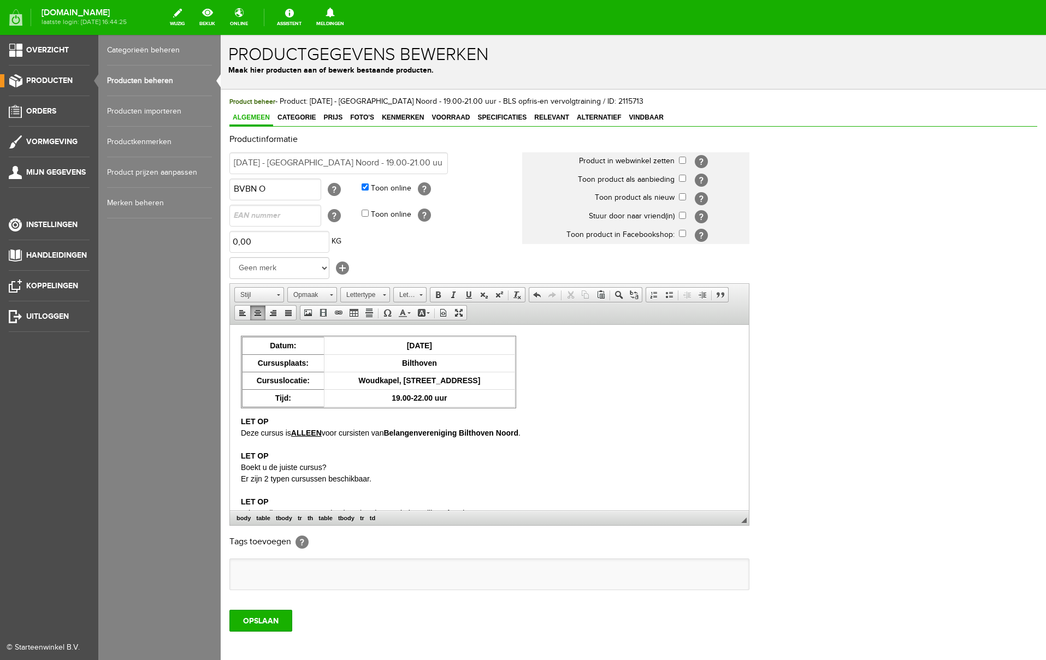
click at [66, 79] on span "Producten" at bounding box center [49, 80] width 46 height 9
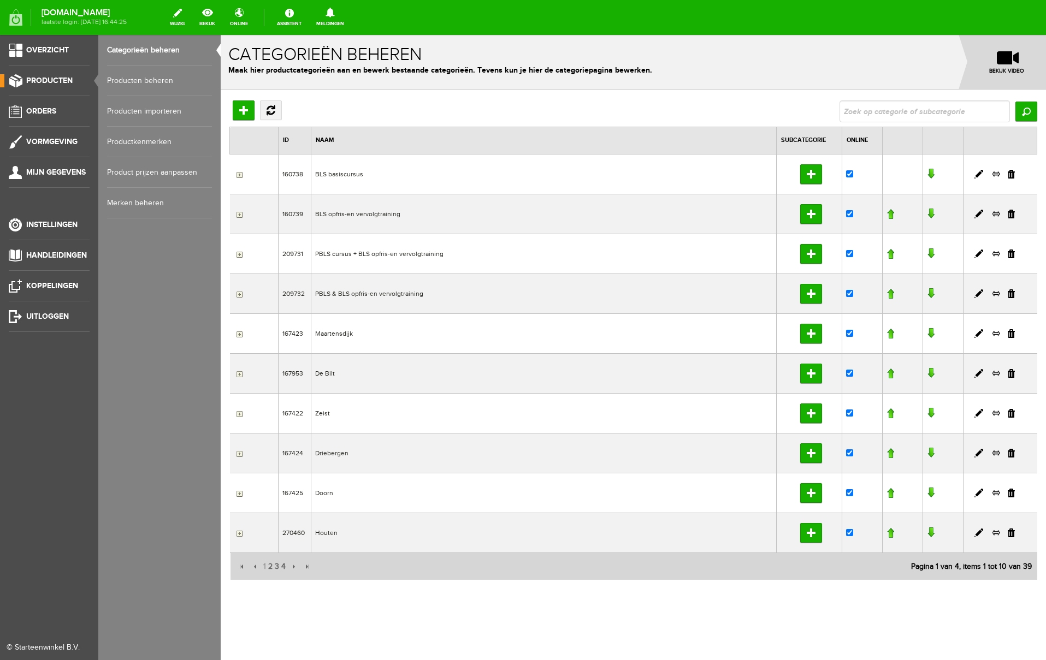
click at [131, 79] on link "Producten beheren" at bounding box center [159, 81] width 105 height 31
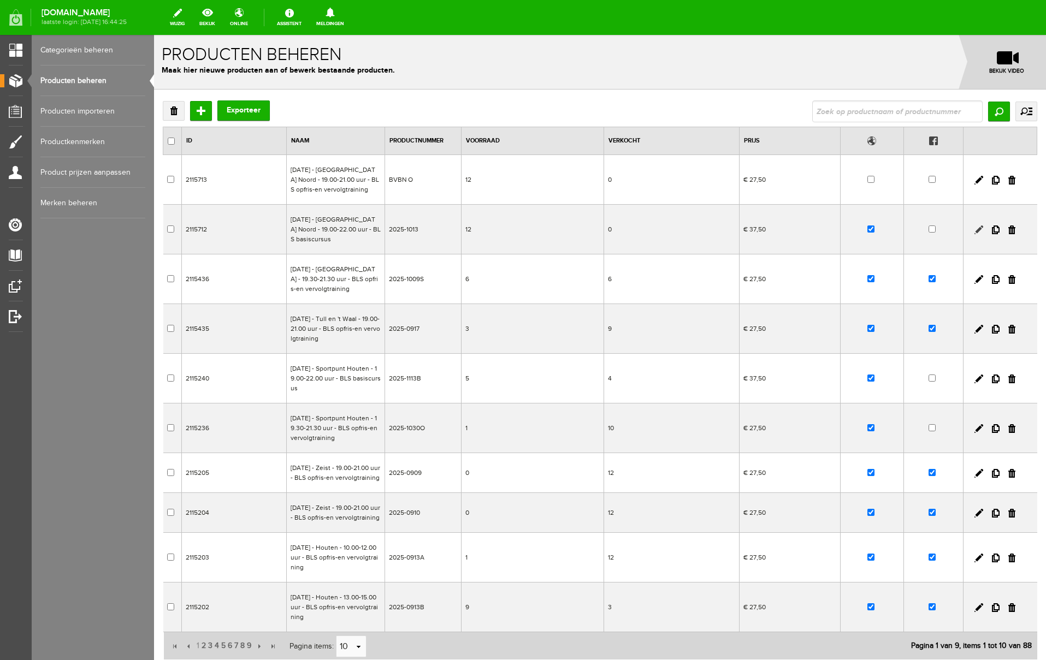
click at [979, 234] on link at bounding box center [978, 230] width 9 height 9
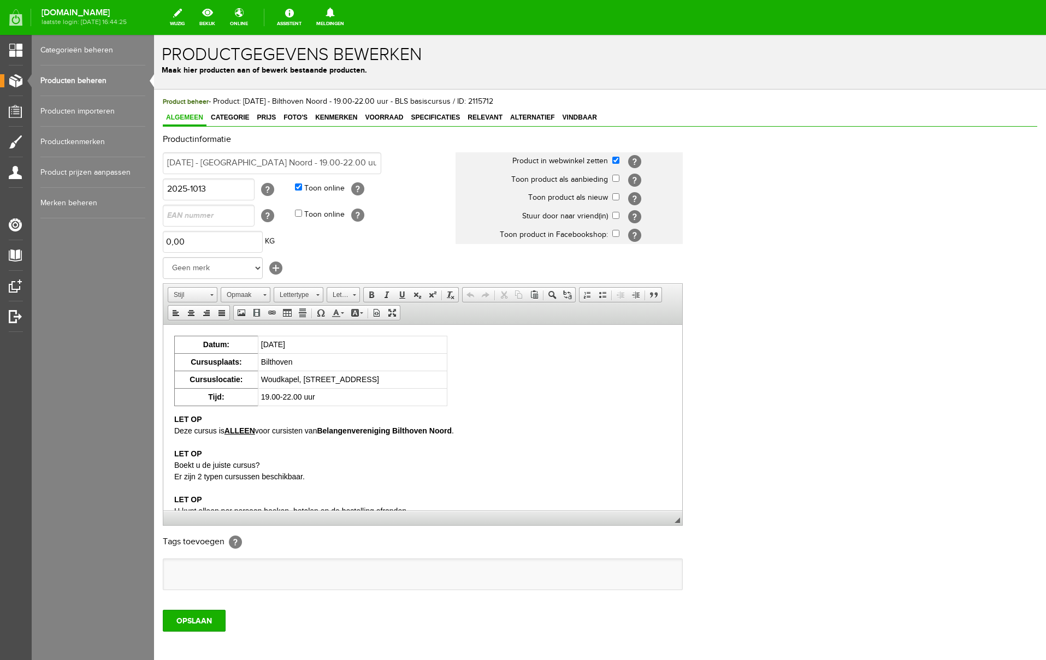
click at [76, 79] on link "Producten beheren" at bounding box center [92, 81] width 105 height 31
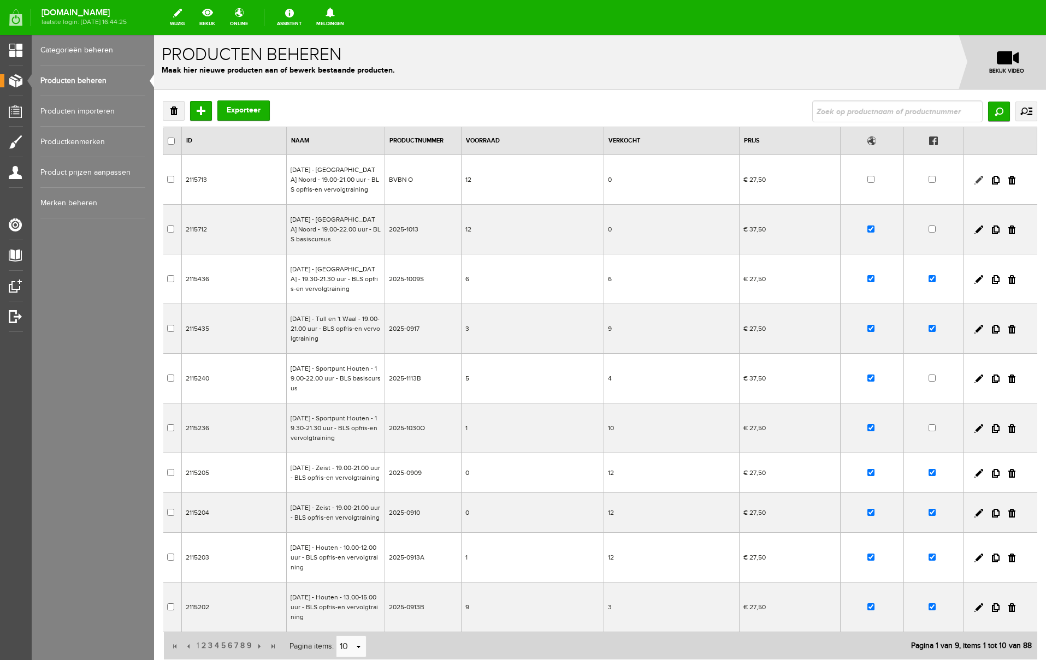
click at [977, 183] on link at bounding box center [978, 180] width 9 height 9
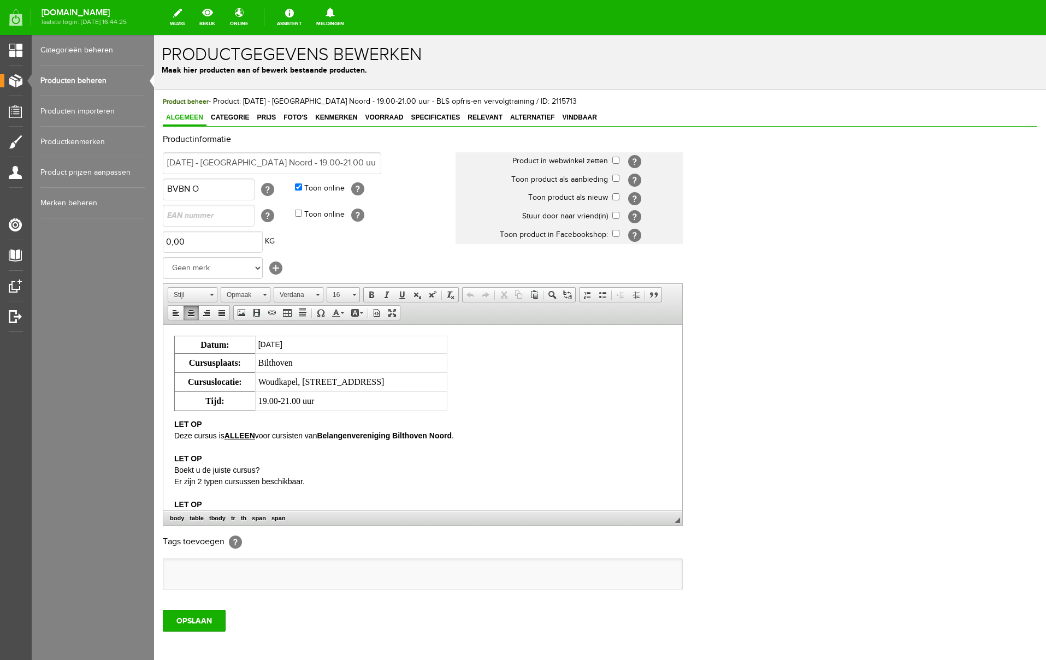
click at [270, 344] on td "[DATE]" at bounding box center [351, 344] width 192 height 17
drag, startPoint x: 271, startPoint y: 344, endPoint x: 386, endPoint y: 345, distance: 114.7
click at [386, 345] on td "[DATE]" at bounding box center [351, 344] width 192 height 17
click at [323, 361] on td "Bilthoven" at bounding box center [351, 362] width 192 height 19
drag, startPoint x: 272, startPoint y: 342, endPoint x: 411, endPoint y: 347, distance: 139.4
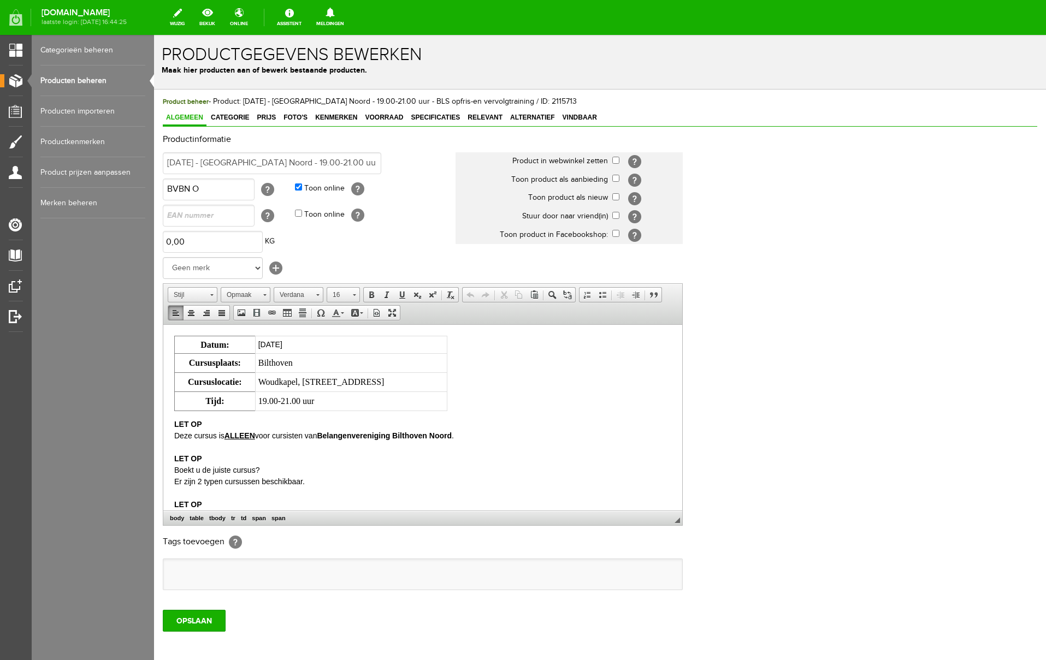
click at [411, 347] on td "[DATE]" at bounding box center [351, 344] width 192 height 17
click at [376, 348] on td "[DATE]" at bounding box center [351, 344] width 192 height 17
drag, startPoint x: 270, startPoint y: 344, endPoint x: 408, endPoint y: 342, distance: 138.2
click at [398, 344] on td "[DATE]" at bounding box center [351, 344] width 192 height 17
copy td "[DATE]"
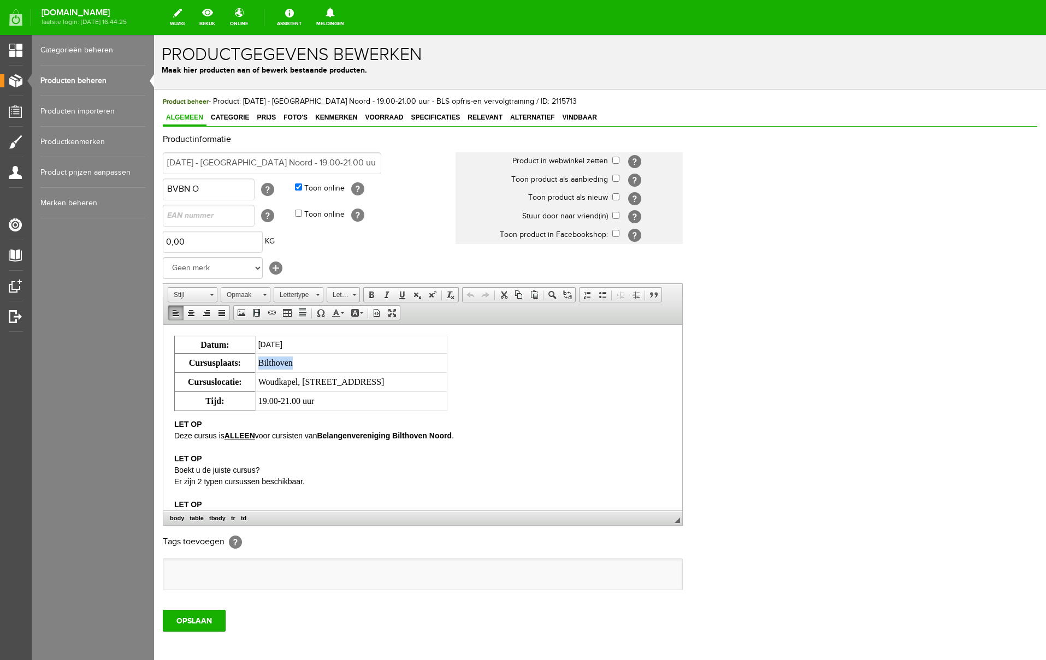
drag, startPoint x: 314, startPoint y: 361, endPoint x: 271, endPoint y: 362, distance: 42.6
click at [271, 362] on td "Bilthoven" at bounding box center [351, 362] width 192 height 19
paste body
drag, startPoint x: 269, startPoint y: 363, endPoint x: 372, endPoint y: 363, distance: 102.7
click at [372, 363] on td "[DATE] ​" at bounding box center [351, 362] width 192 height 19
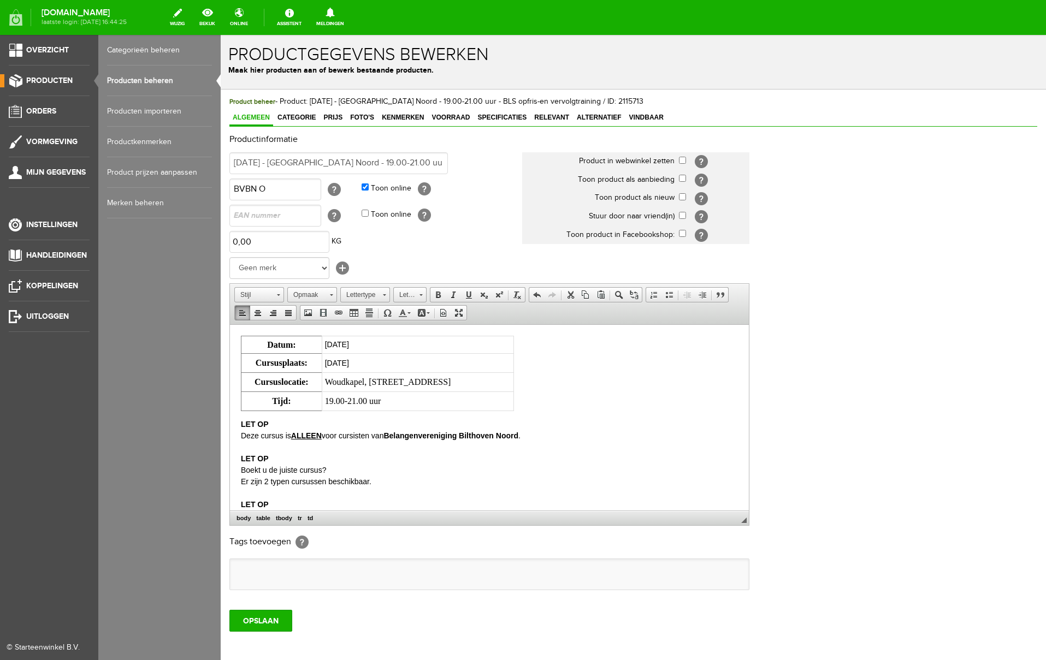
click at [133, 82] on link "Producten beheren" at bounding box center [159, 81] width 105 height 31
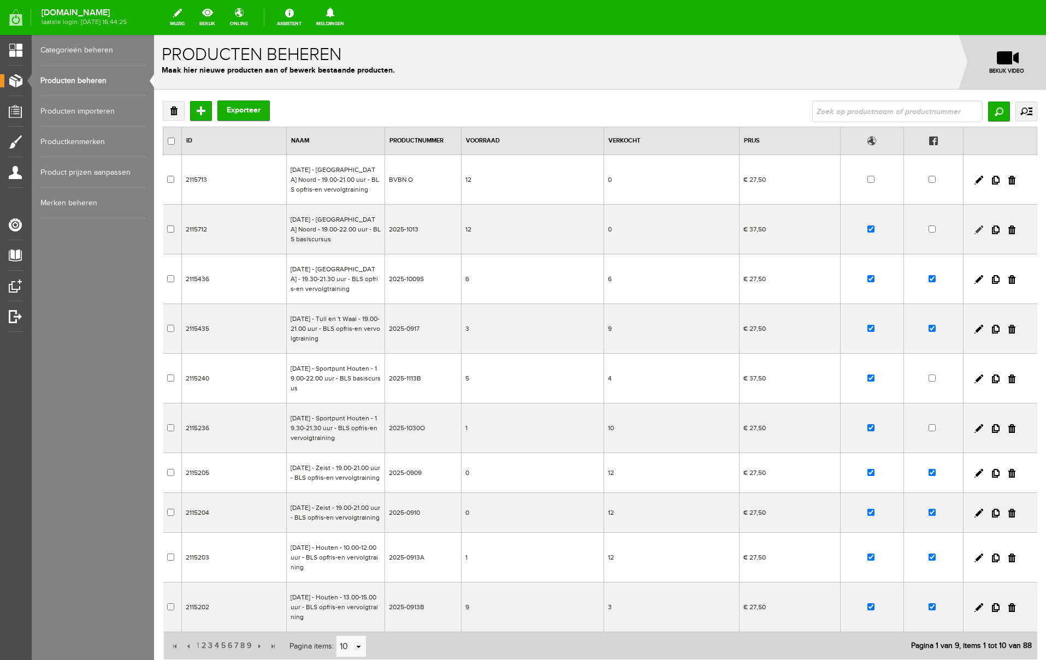
click at [979, 234] on link at bounding box center [978, 230] width 9 height 9
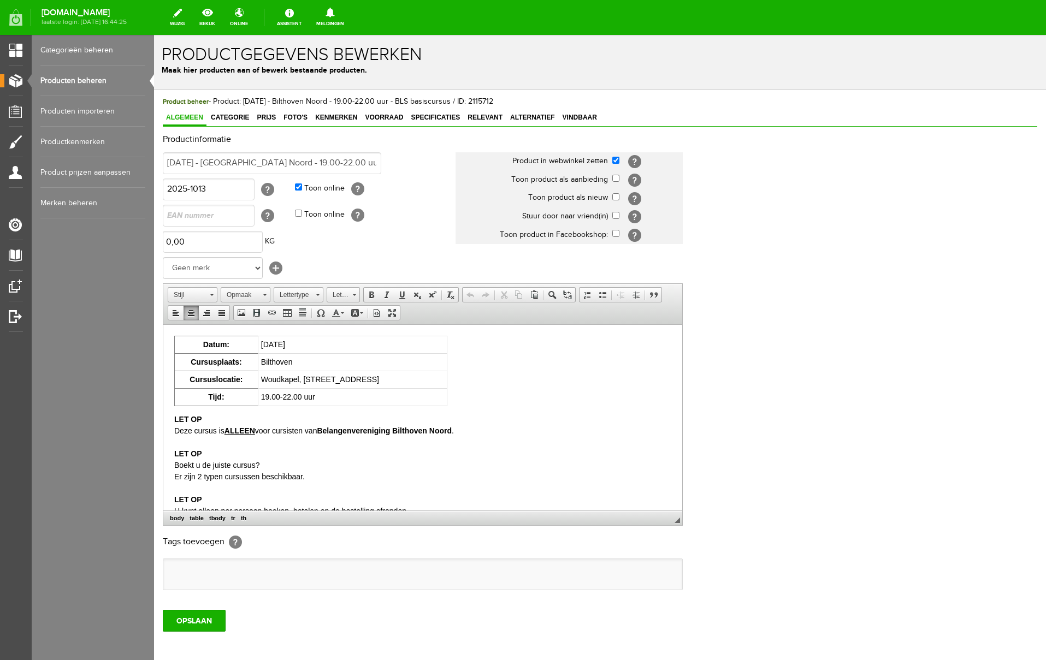
drag, startPoint x: 269, startPoint y: 346, endPoint x: 371, endPoint y: 344, distance: 102.1
click at [371, 344] on td "[DATE]" at bounding box center [352, 344] width 189 height 17
click at [318, 295] on span at bounding box center [317, 295] width 3 height 2
click at [353, 293] on span at bounding box center [354, 293] width 3 height 10
click at [553, 395] on body "Datum: [DATE] Cursusplaats: Bilthoven Cursuslocatie: Woudkapel, [STREET_ADDRESS…" at bounding box center [422, 454] width 497 height 239
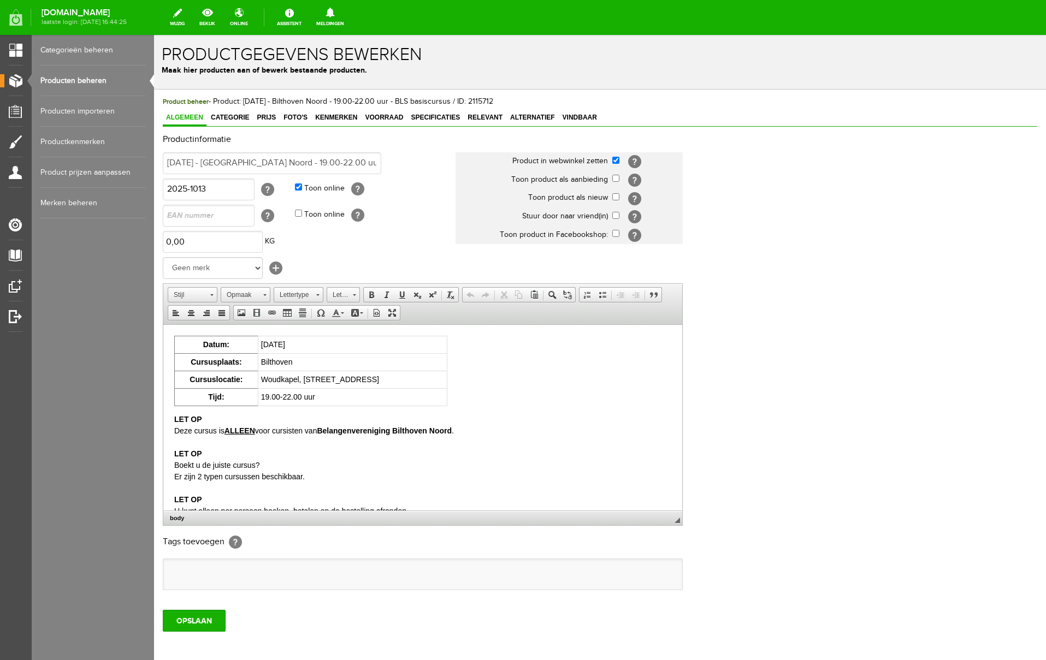
click at [86, 81] on link "Producten beheren" at bounding box center [92, 81] width 105 height 31
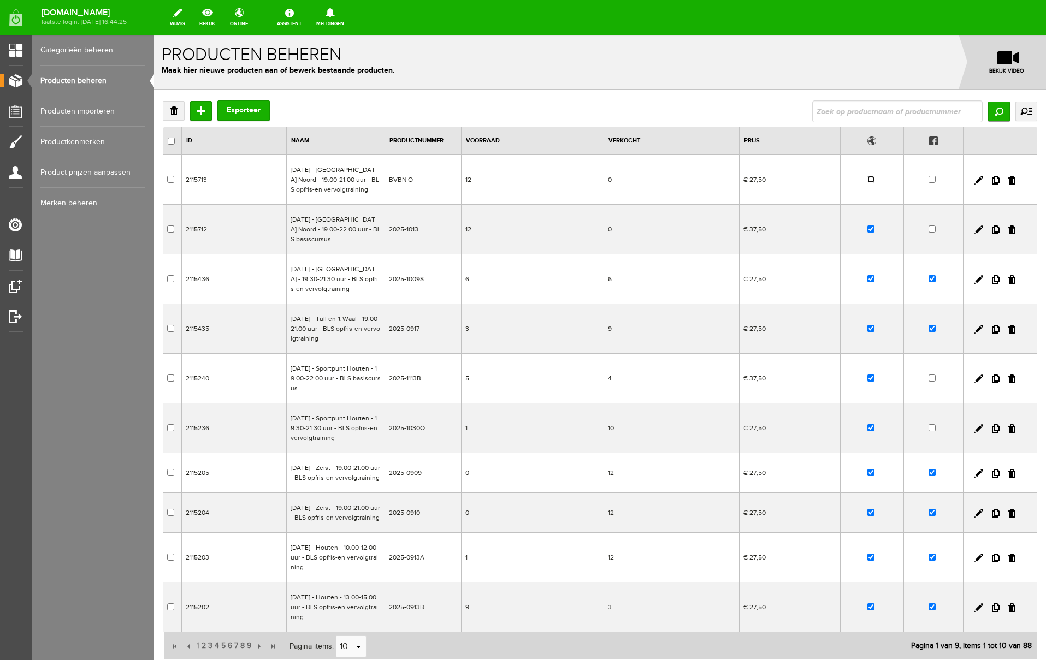
click at [870, 182] on input "checkbox" at bounding box center [870, 179] width 7 height 7
checkbox input "true"
click at [978, 185] on link at bounding box center [978, 180] width 9 height 9
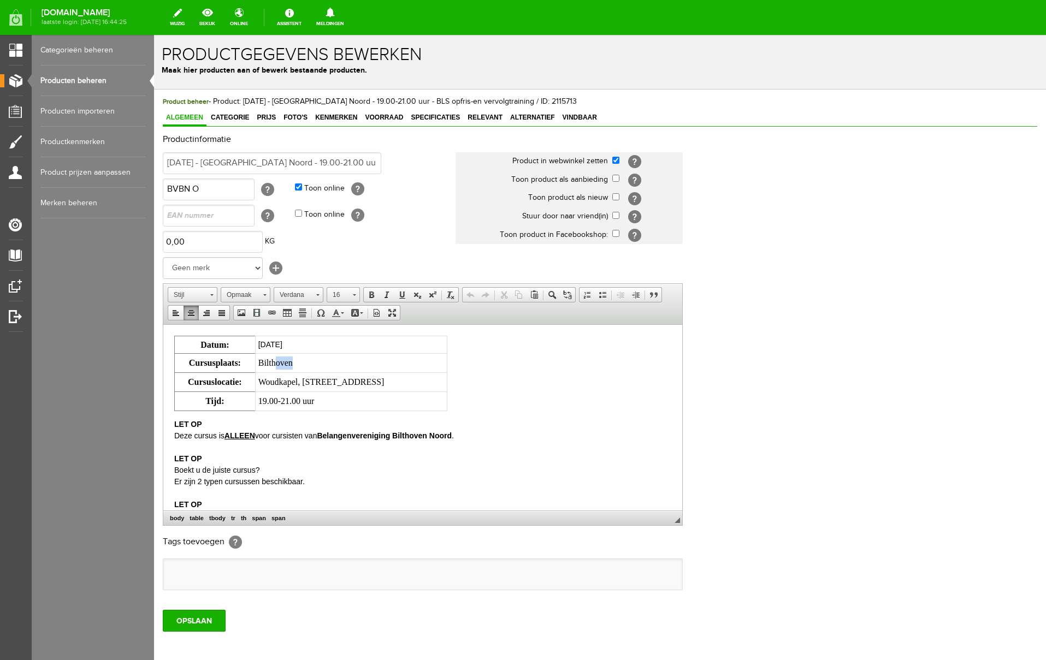
drag, startPoint x: 316, startPoint y: 365, endPoint x: 292, endPoint y: 363, distance: 24.2
click at [289, 364] on td "Bilthoven" at bounding box center [351, 362] width 192 height 19
click at [317, 360] on td "Bilthoven" at bounding box center [351, 362] width 192 height 19
drag, startPoint x: 316, startPoint y: 363, endPoint x: 271, endPoint y: 362, distance: 44.8
click at [271, 362] on td "Bilthoven" at bounding box center [351, 362] width 192 height 19
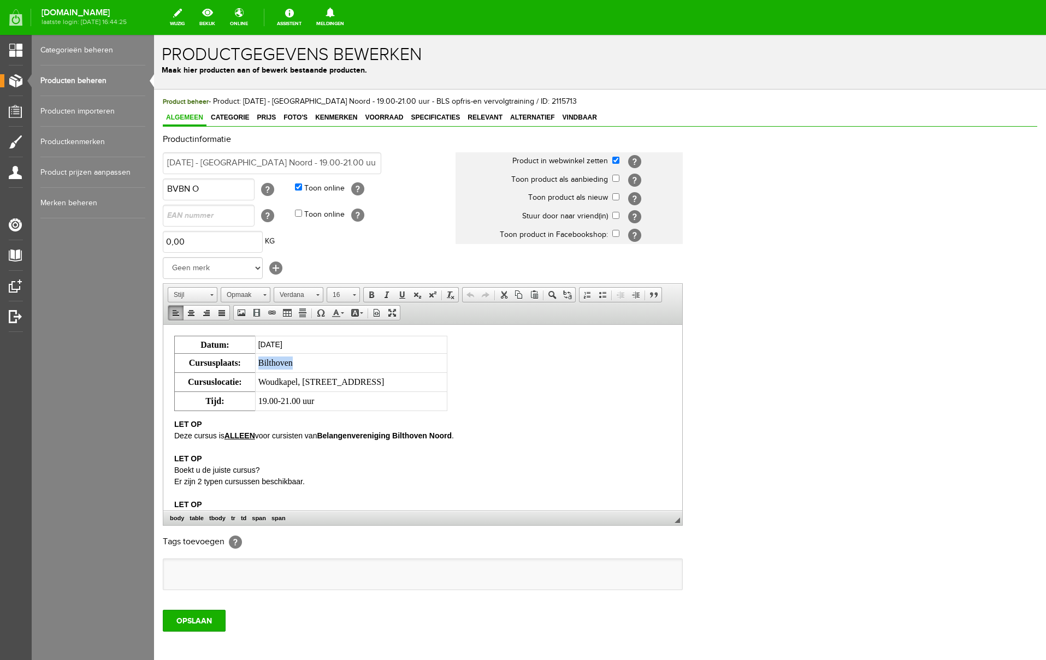
copy span "Bilthoven"
drag, startPoint x: 271, startPoint y: 346, endPoint x: 380, endPoint y: 345, distance: 108.7
click at [380, 345] on td "[DATE]" at bounding box center [351, 344] width 192 height 17
paste body
drag, startPoint x: 271, startPoint y: 344, endPoint x: 327, endPoint y: 345, distance: 56.3
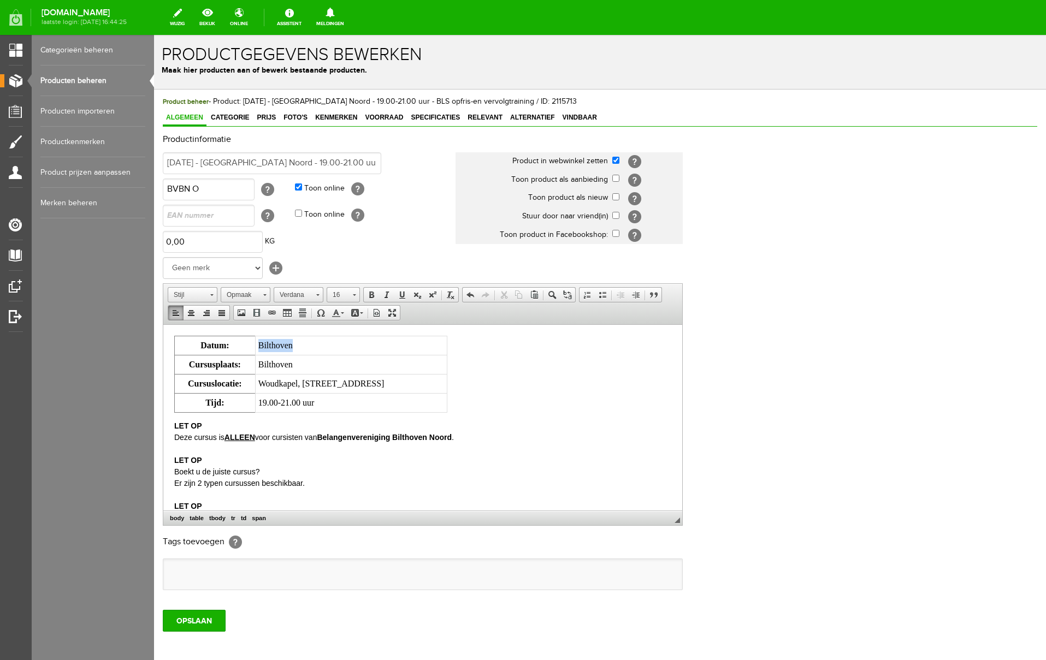
click at [327, 345] on td "Bilthoven" at bounding box center [351, 345] width 192 height 19
click at [200, 622] on input "OPSLAAN" at bounding box center [194, 621] width 63 height 22
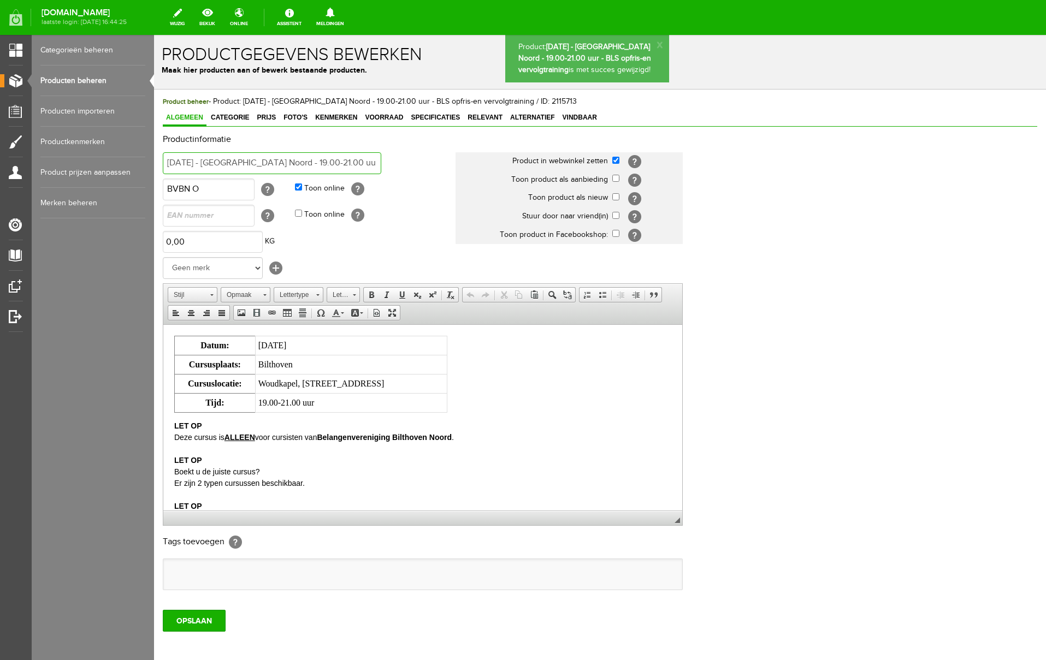
click at [363, 162] on input "[DATE] - [GEOGRAPHIC_DATA] Noord - 19.00-21.00 uur - BLS opfris-en vervolgtrain…" at bounding box center [272, 163] width 218 height 22
click at [65, 80] on link "Producten beheren" at bounding box center [92, 81] width 105 height 31
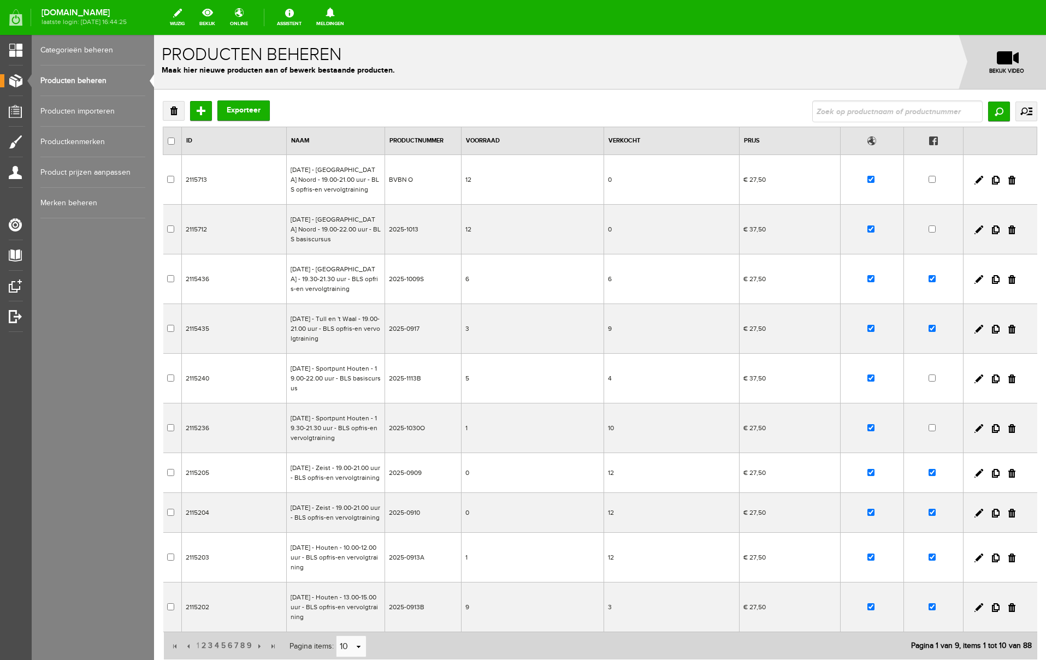
click at [99, 50] on link "Categorieën beheren" at bounding box center [92, 50] width 105 height 31
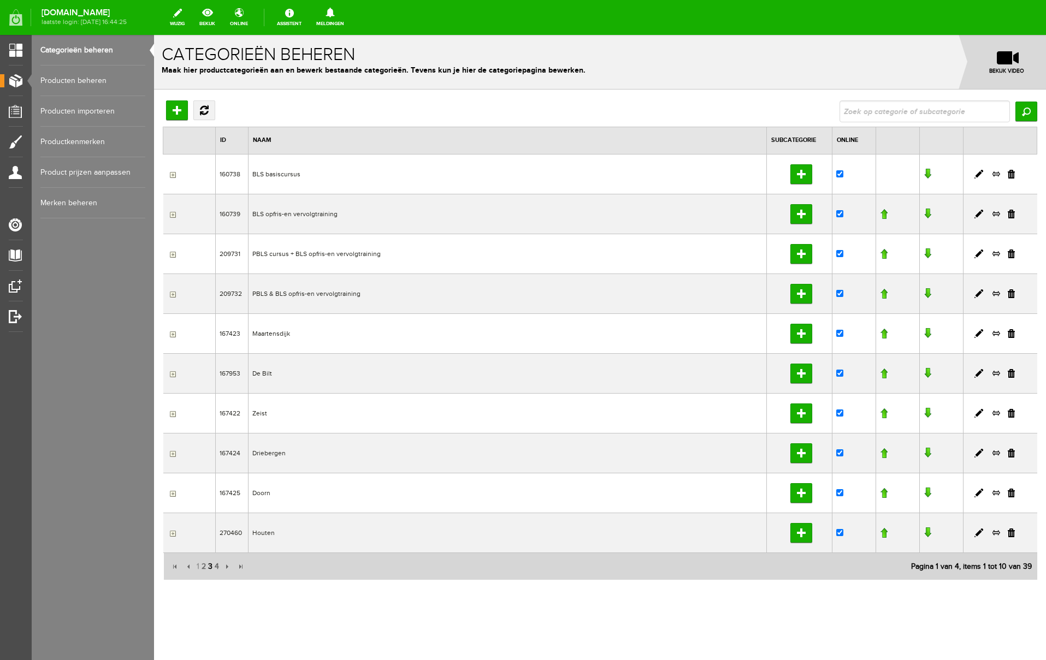
click at [210, 567] on span "3" at bounding box center [210, 567] width 7 height 22
click at [201, 567] on span "2" at bounding box center [203, 567] width 7 height 22
click at [997, 332] on link at bounding box center [996, 334] width 9 height 10
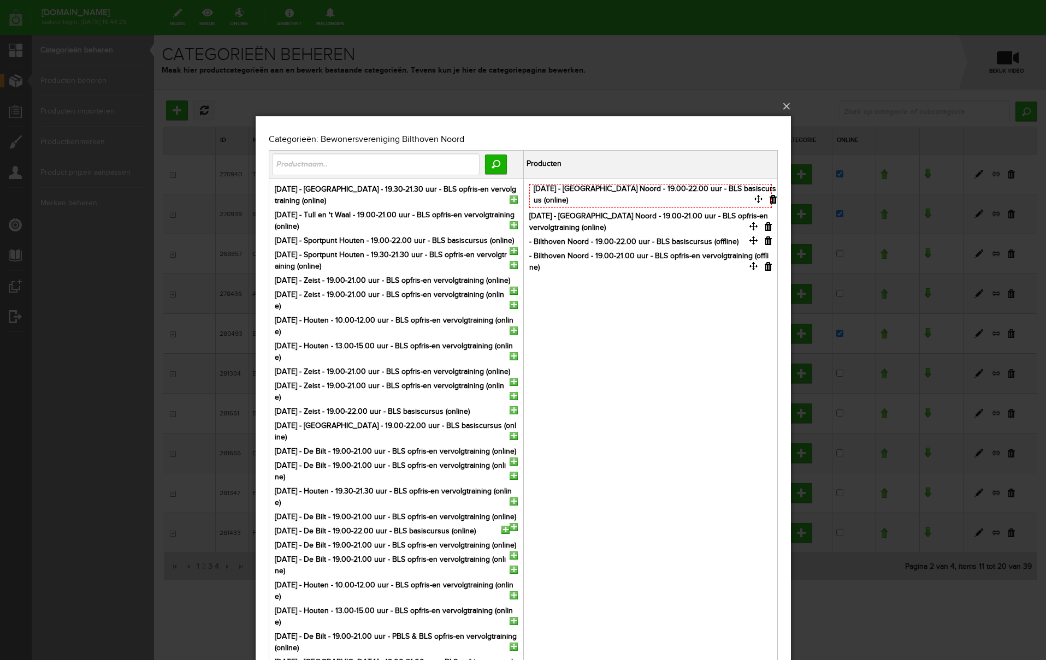
drag, startPoint x: 752, startPoint y: 224, endPoint x: 756, endPoint y: 198, distance: 26.7
click at [787, 103] on button "×" at bounding box center [526, 106] width 535 height 24
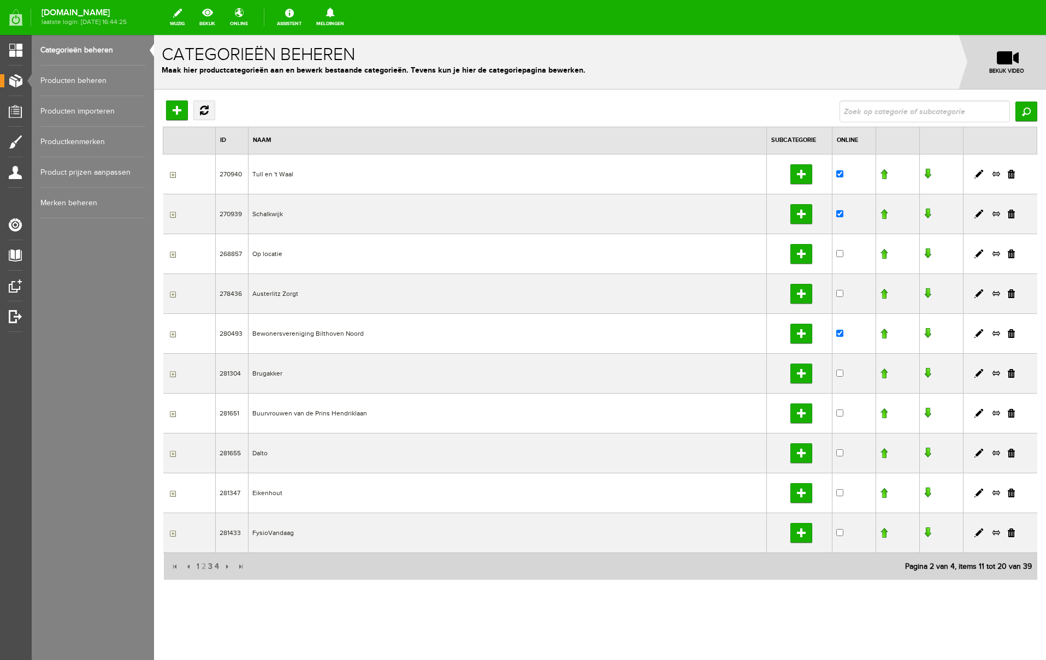
click at [82, 78] on link "Producten beheren" at bounding box center [92, 81] width 105 height 31
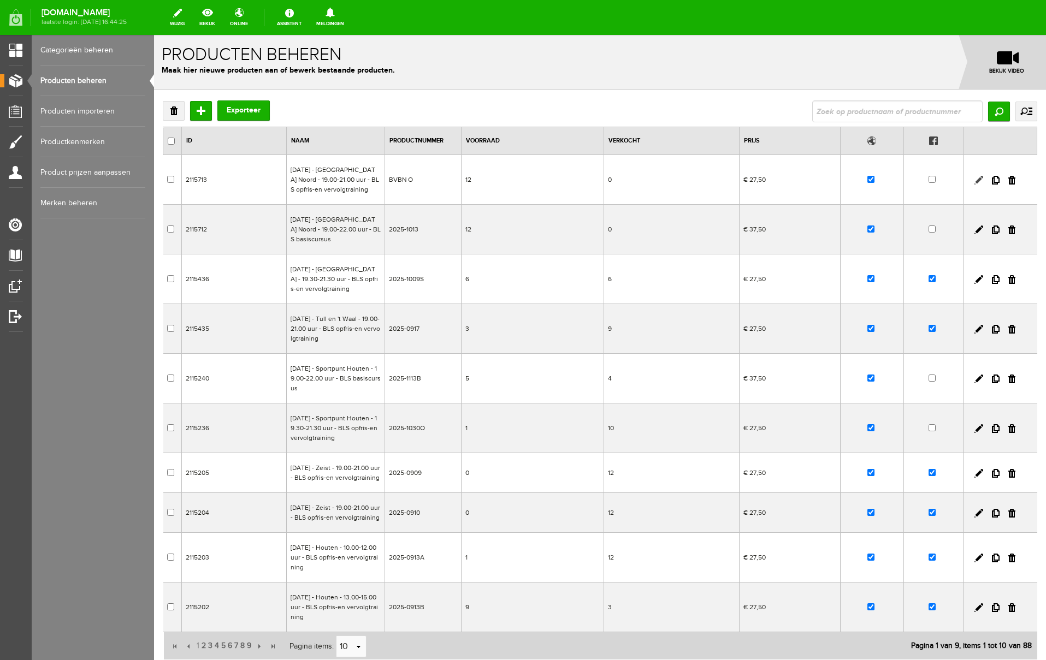
click at [981, 184] on link at bounding box center [978, 180] width 9 height 9
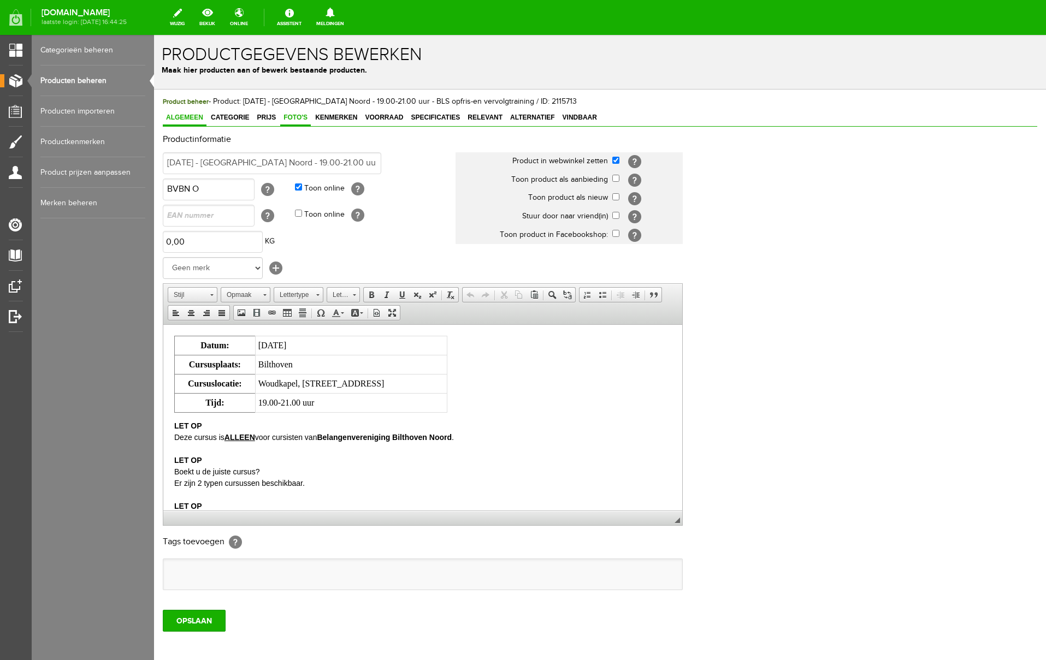
click at [296, 116] on span "Foto's" at bounding box center [295, 118] width 31 height 8
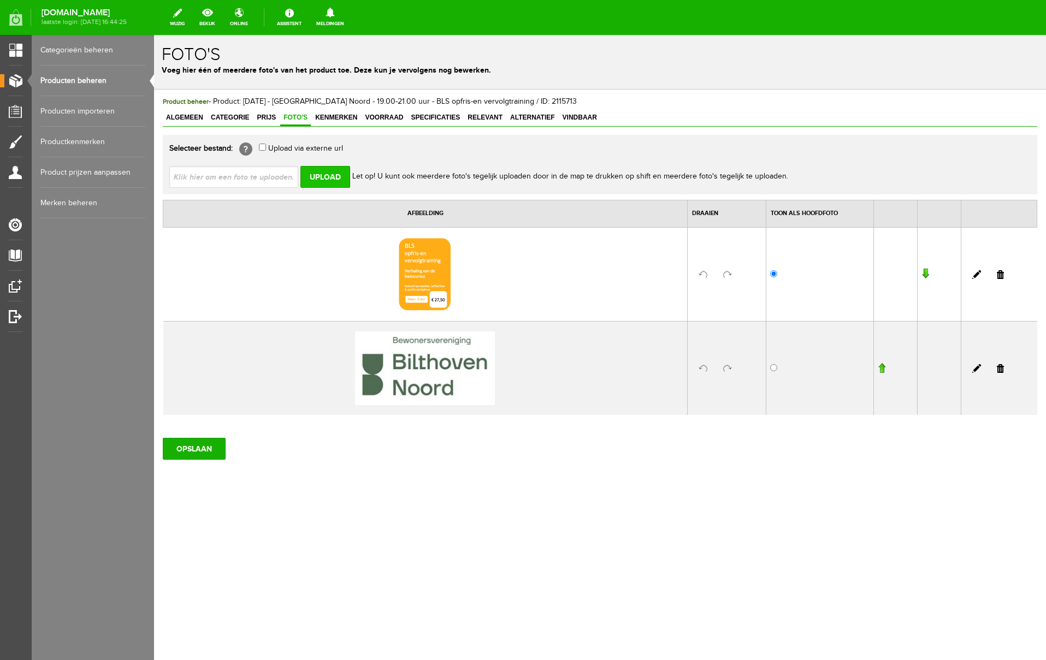
click at [334, 177] on input "Upload" at bounding box center [325, 177] width 50 height 22
click at [223, 176] on input "file" at bounding box center [238, 176] width 138 height 21
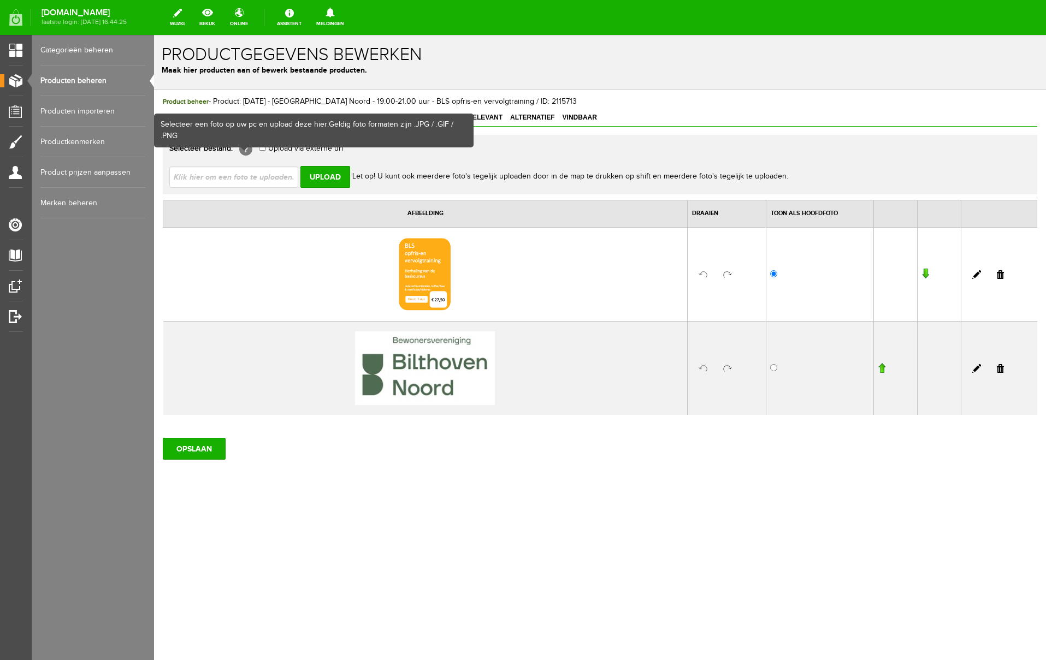
click at [245, 151] on span at bounding box center [244, 149] width 10 height 5
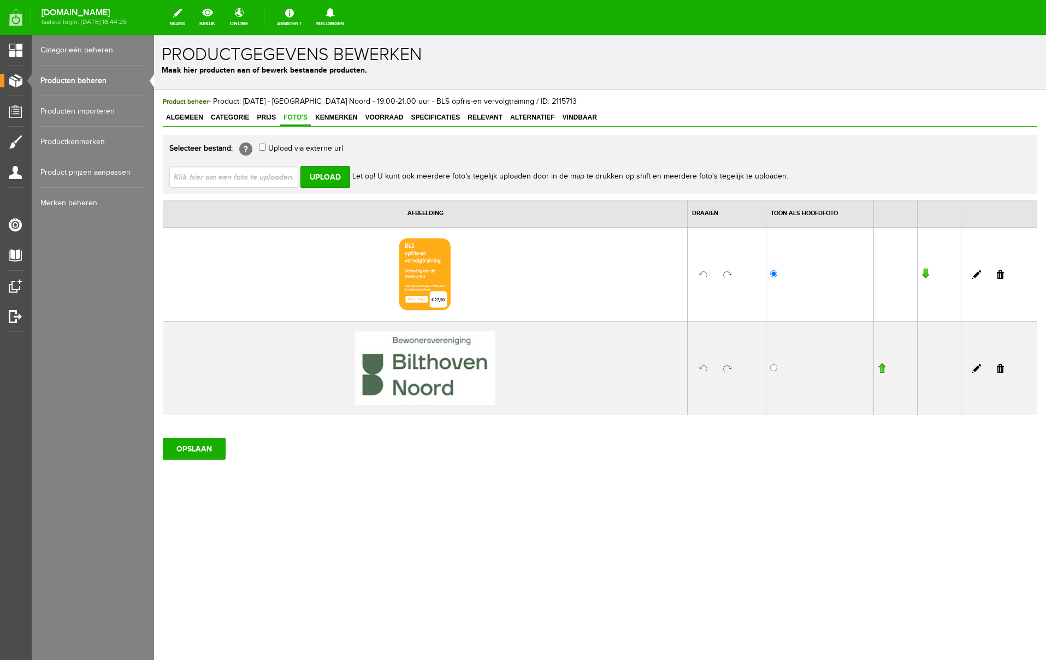
click at [262, 176] on input "file" at bounding box center [238, 176] width 138 height 21
click at [326, 174] on input "Upload" at bounding box center [325, 177] width 50 height 22
click at [424, 179] on span "Let op! U kunt ook meerdere foto's tegelijk uploaden door in de map te drukken …" at bounding box center [570, 177] width 436 height 9
click at [425, 178] on span "Let op! U kunt ook meerdere foto's tegelijk uploaden door in de map te drukken …" at bounding box center [570, 177] width 436 height 9
click at [377, 177] on span "Let op! U kunt ook meerdere foto's tegelijk uploaden door in de map te drukken …" at bounding box center [570, 177] width 436 height 9
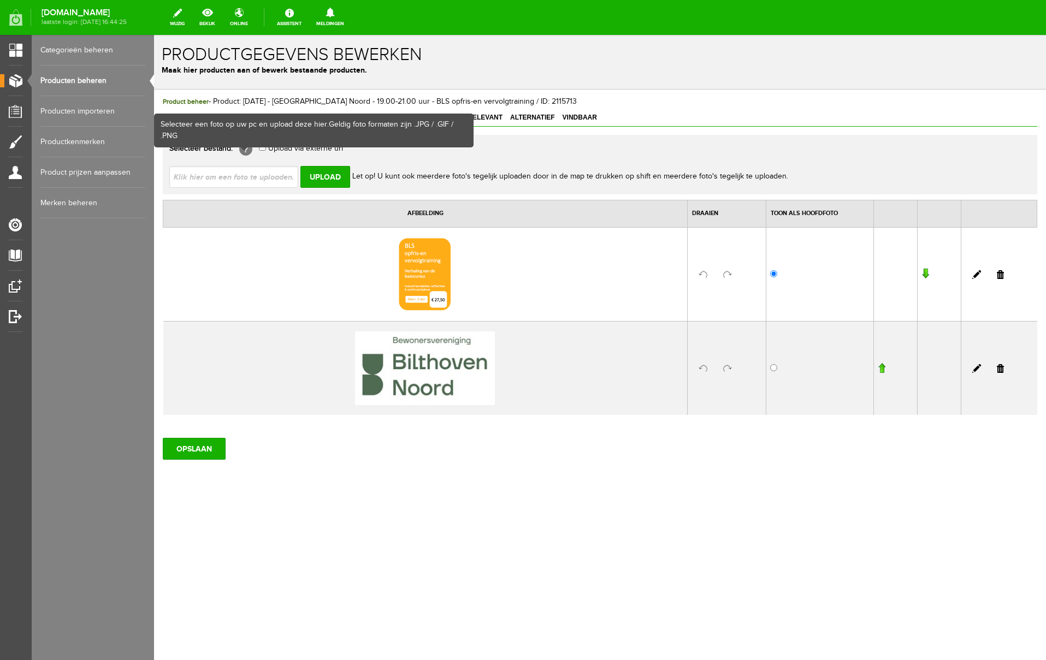
click at [245, 149] on span at bounding box center [244, 148] width 9 height 4
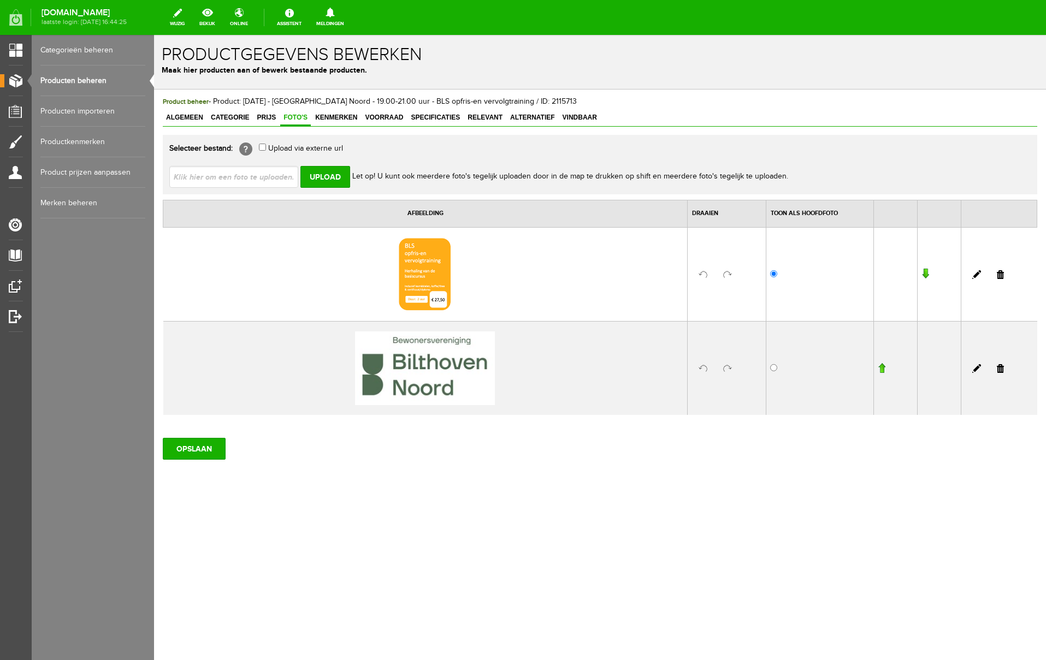
click at [299, 482] on div "Product beheer - Product: [DATE] - Bilthoven Noord - 19.00-21.00 uur - BLS opfr…" at bounding box center [600, 315] width 892 height 451
click at [327, 173] on input "Upload" at bounding box center [325, 177] width 50 height 22
click at [259, 176] on input "file" at bounding box center [238, 176] width 138 height 21
type input "C:\fakepath\BLS basiscursus 37,50 - website pagina cursus.png"
type input "BLS basiscursus 37,50 - website pagina cursus.png"
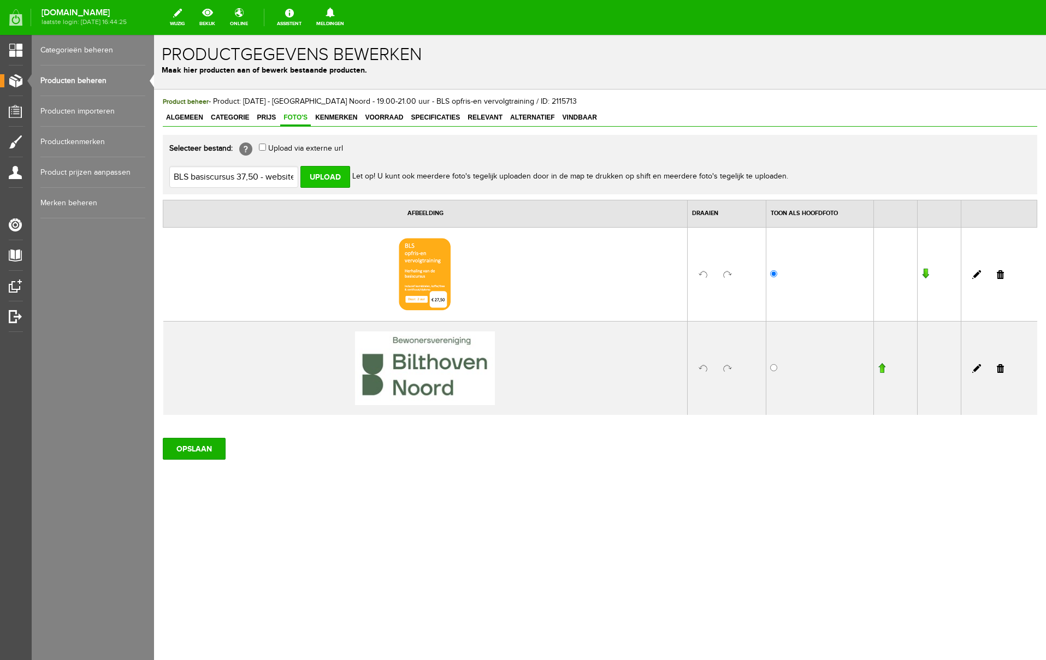
click at [326, 176] on input "Upload" at bounding box center [325, 177] width 50 height 22
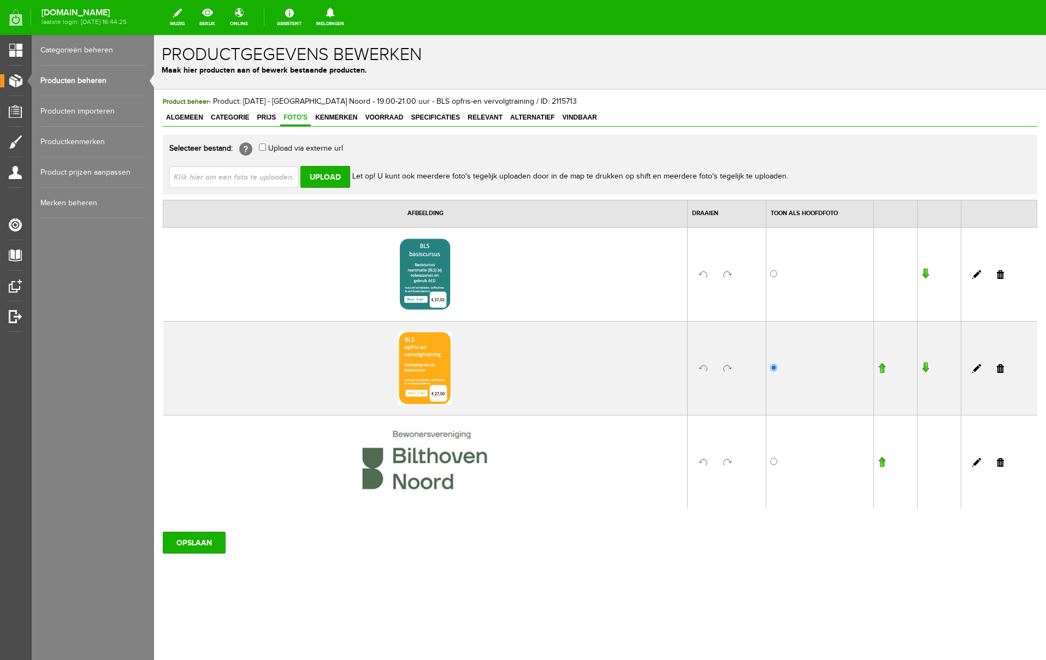
click at [1003, 275] on link at bounding box center [1000, 274] width 7 height 9
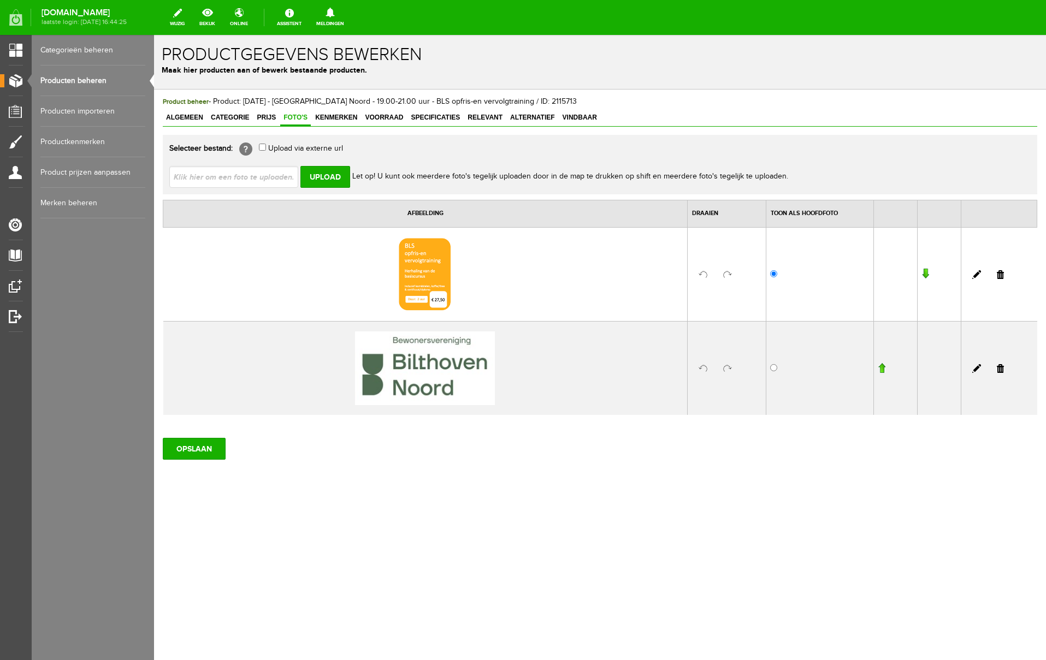
click at [269, 175] on input "file" at bounding box center [238, 176] width 138 height 21
type input "C:\fakepath\BLS opfris-en vervolgtraining 27,50 - website pagina cursus.png"
type input "BLS opfris-en vervolgtraining 27,50 - website pagina cursus.png"
click at [326, 176] on input "Upload" at bounding box center [325, 177] width 50 height 22
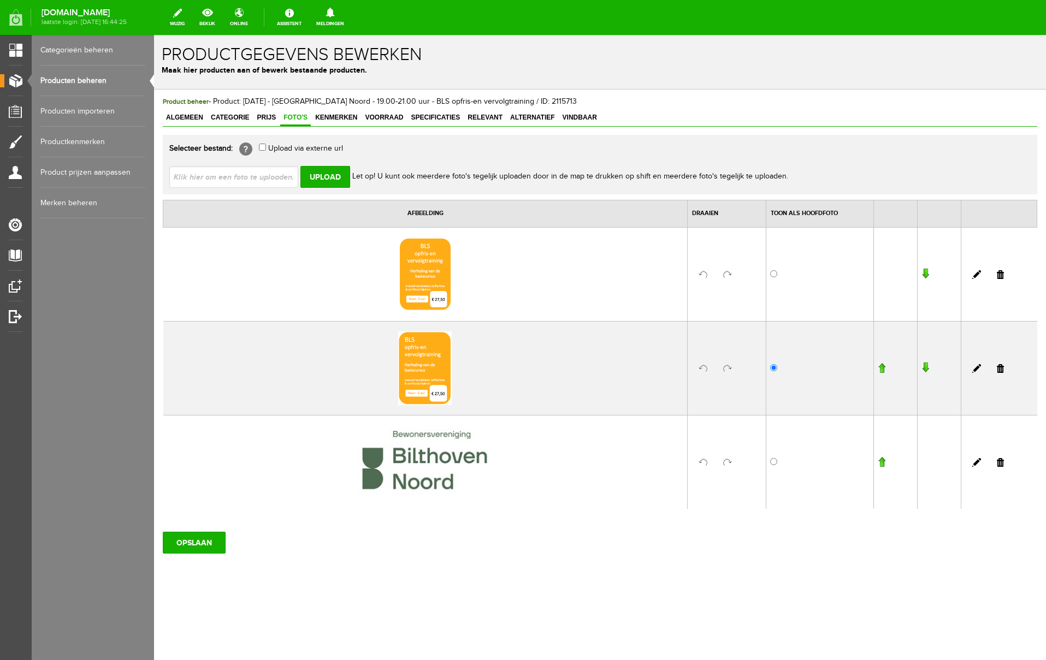
click at [1002, 369] on link at bounding box center [1000, 368] width 7 height 9
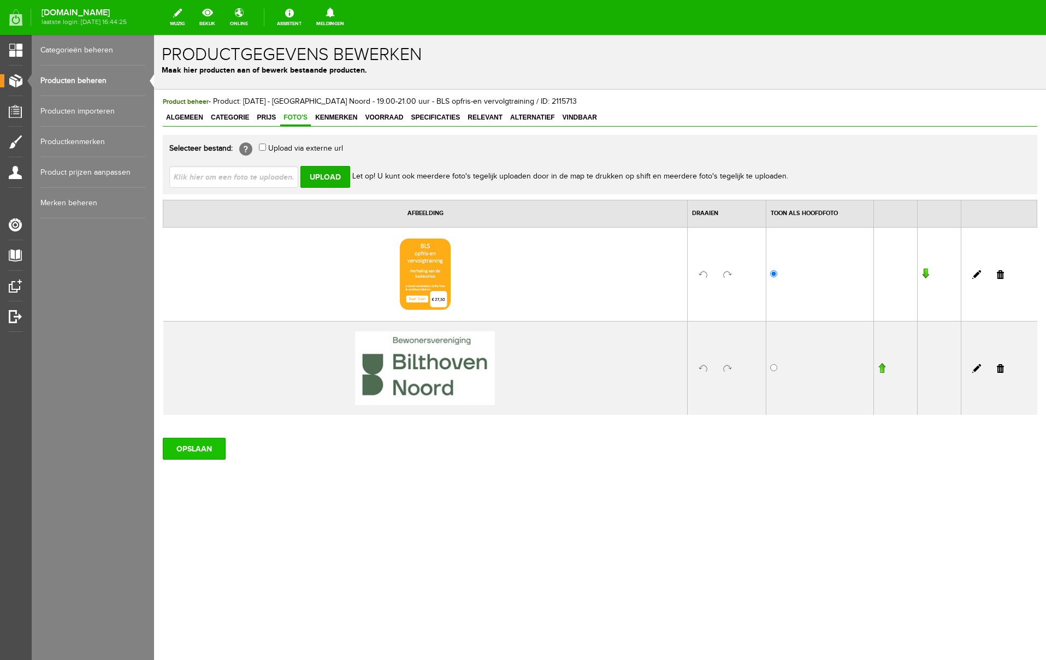
click at [198, 452] on input "OPSLAAN" at bounding box center [194, 449] width 63 height 22
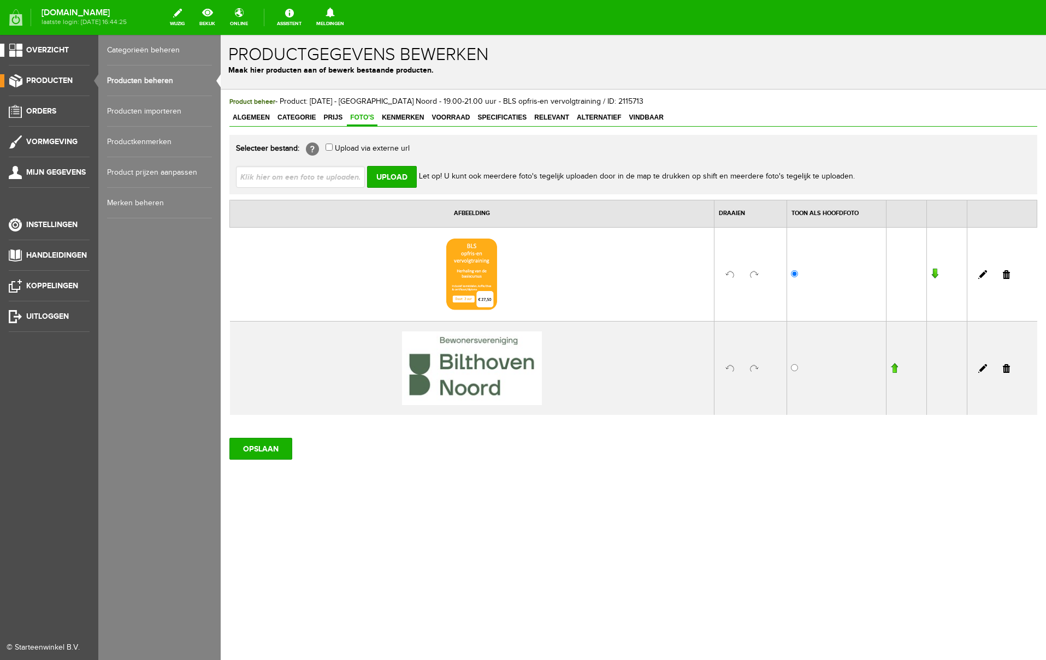
click at [53, 49] on span "Overzicht" at bounding box center [47, 49] width 43 height 9
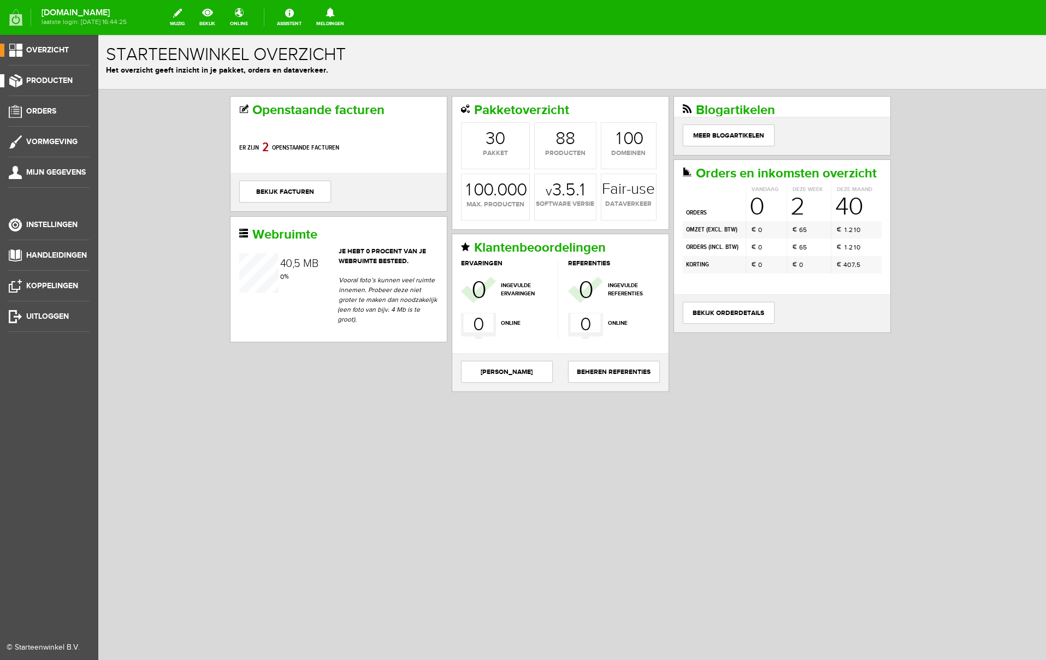
click at [48, 80] on span "Producten" at bounding box center [49, 80] width 46 height 9
